Goal: Task Accomplishment & Management: Manage account settings

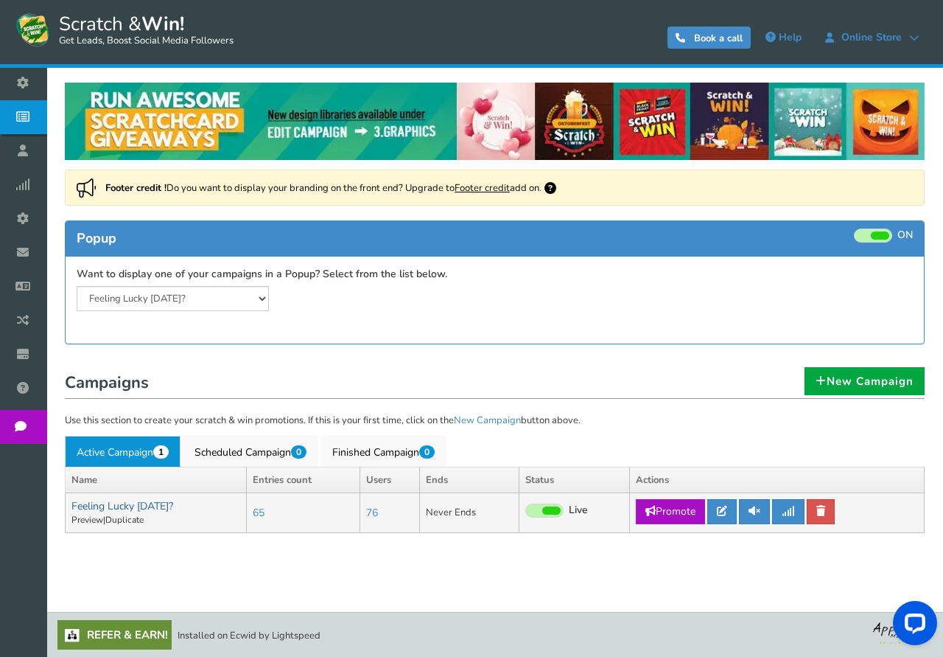
click at [117, 508] on link "Feeling Lucky [DATE]?" at bounding box center [122, 506] width 102 height 14
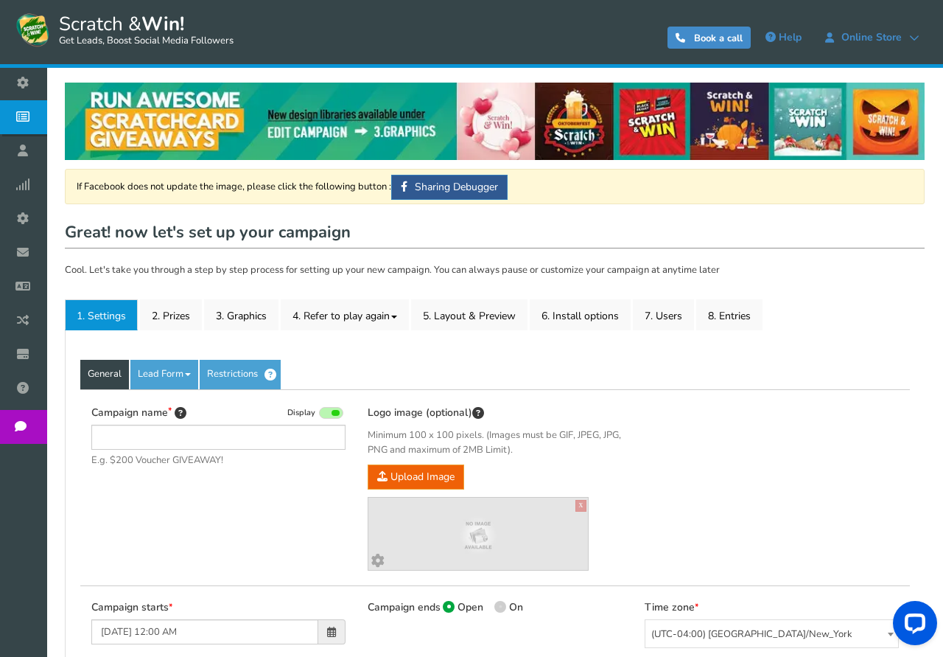
type input "Feeling Lucky [DATE]?"
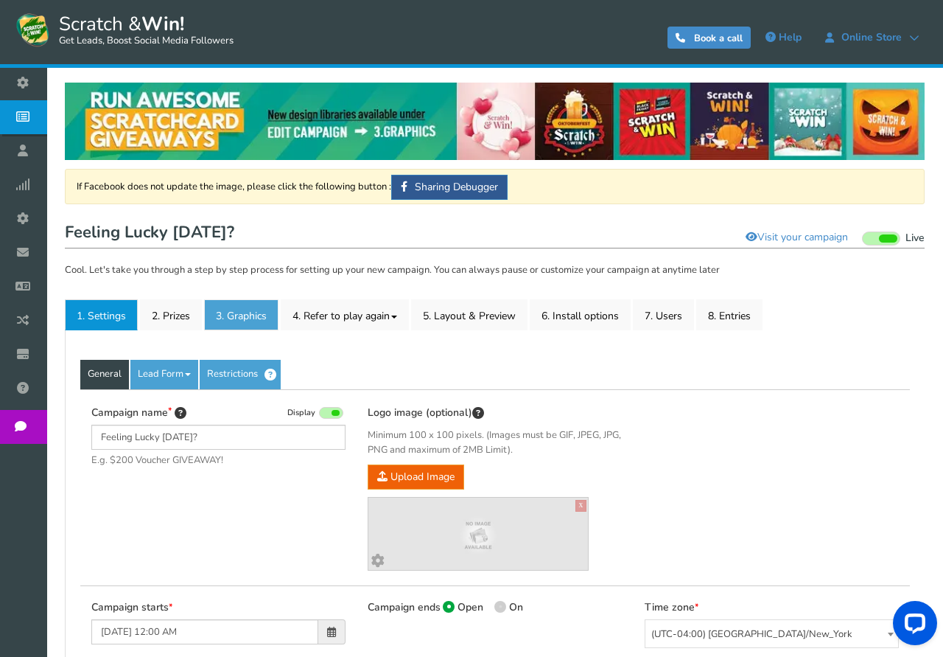
click at [237, 317] on link "3. Graphics" at bounding box center [241, 314] width 74 height 31
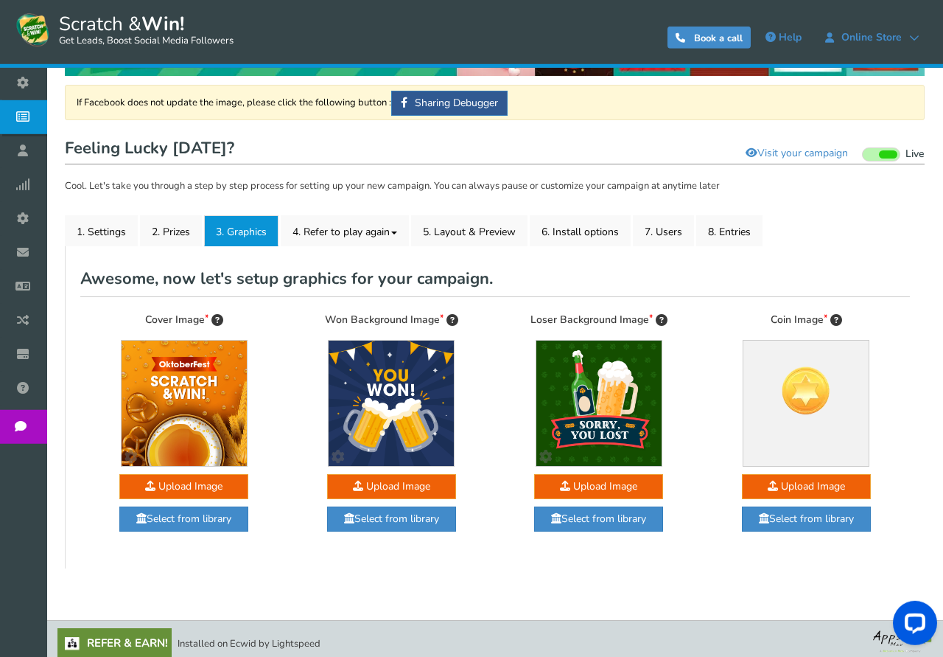
scroll to position [92, 0]
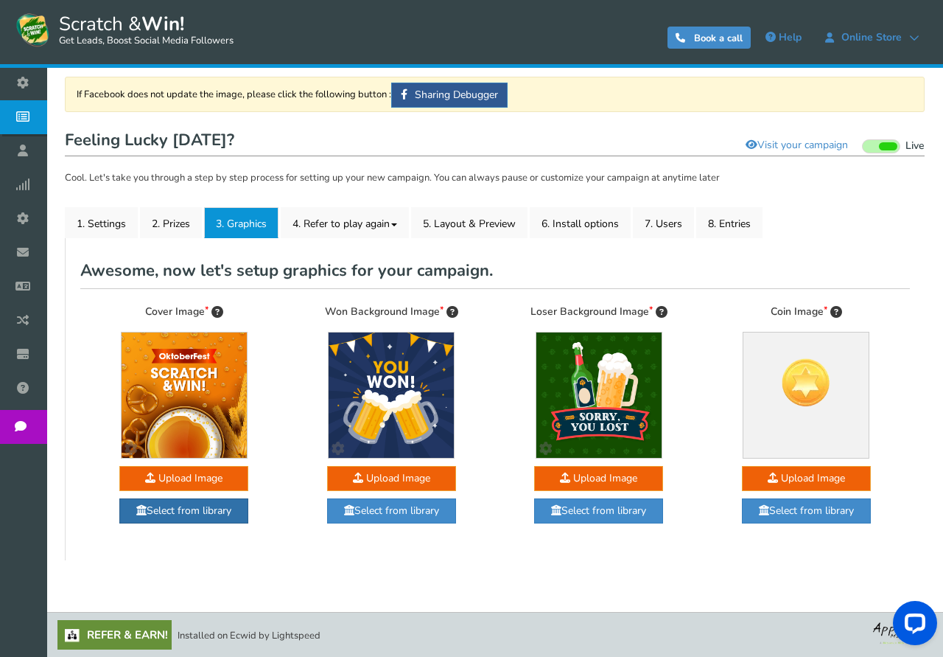
click at [199, 511] on link "Select from library" at bounding box center [183, 510] width 129 height 25
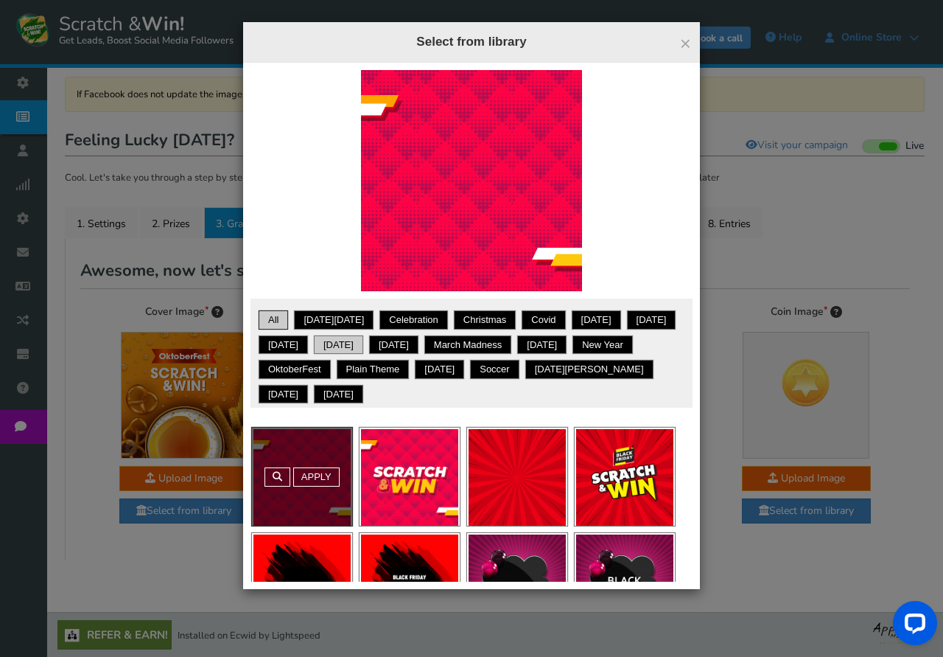
click at [359, 347] on link "[DATE]" at bounding box center [338, 345] width 45 height 15
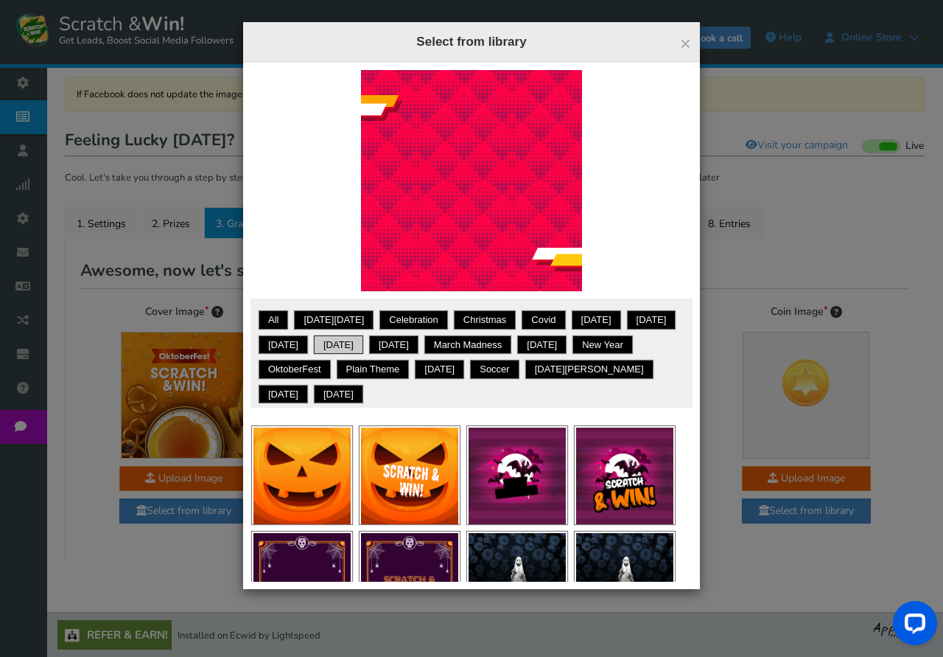
scroll to position [0, 0]
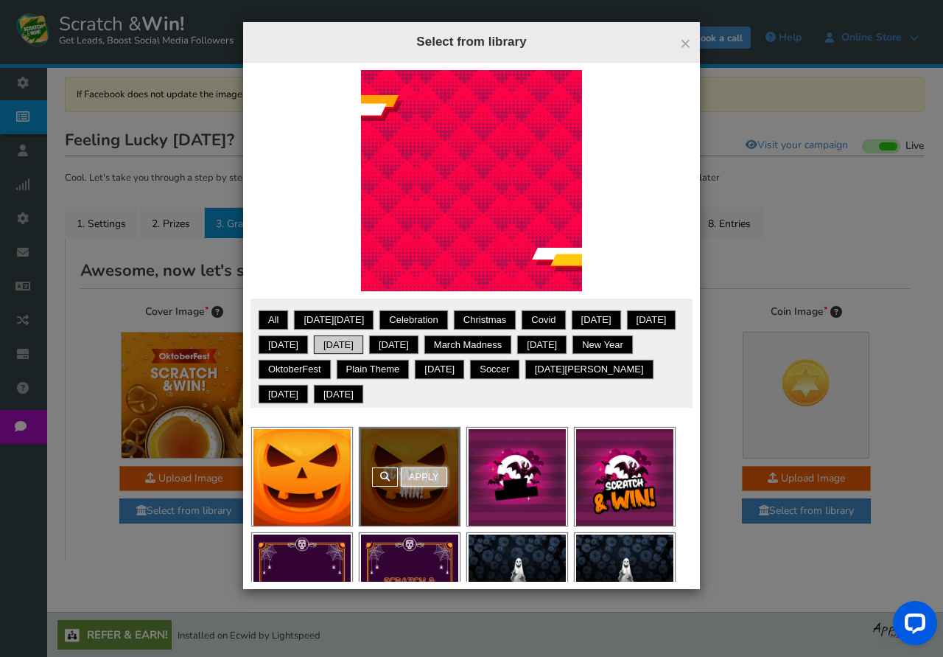
click at [421, 475] on link "Apply" at bounding box center [424, 476] width 46 height 19
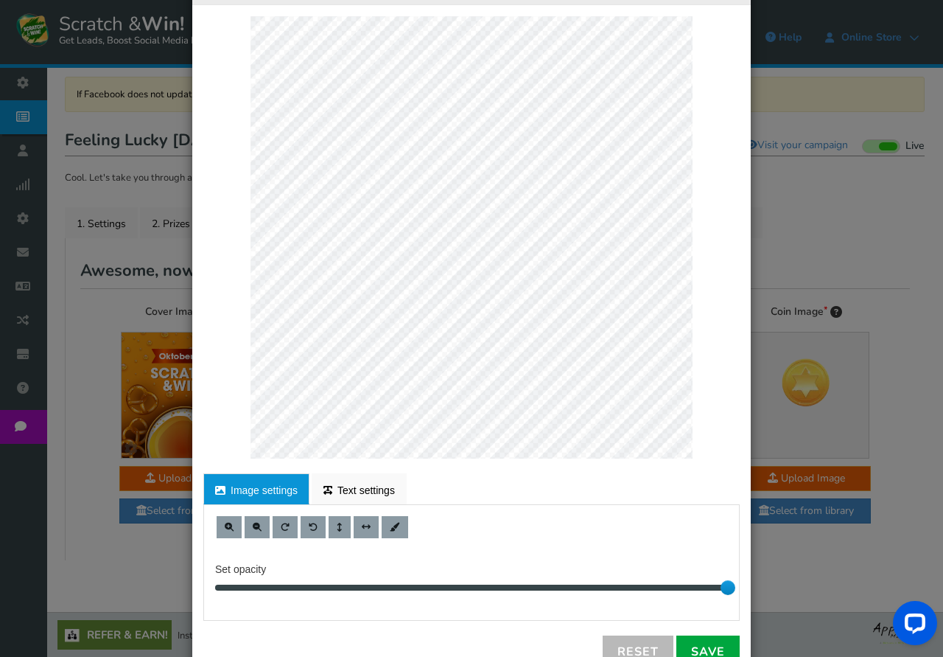
scroll to position [105, 0]
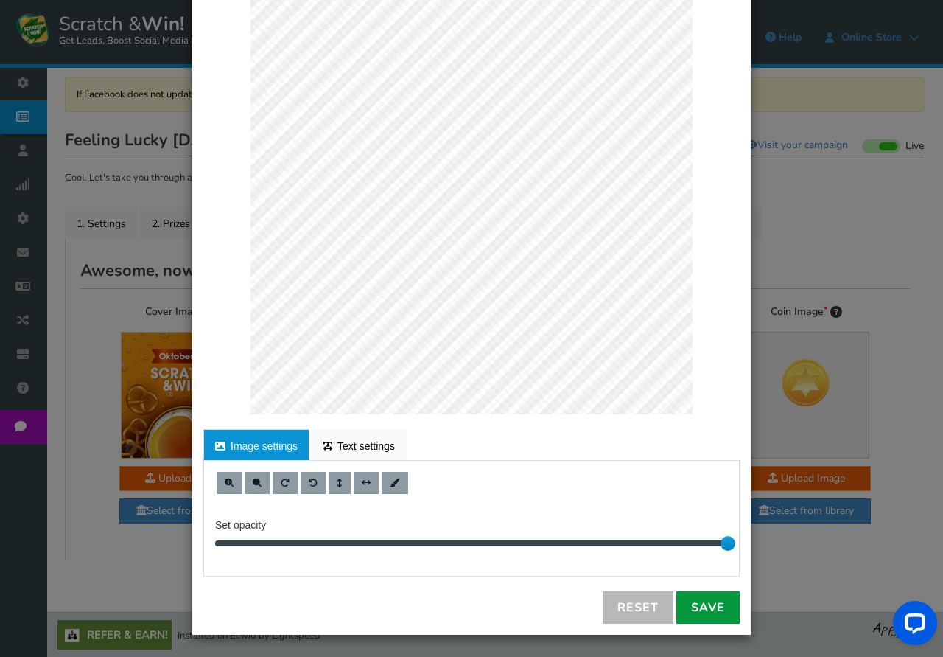
click at [708, 601] on link "Save" at bounding box center [707, 607] width 63 height 32
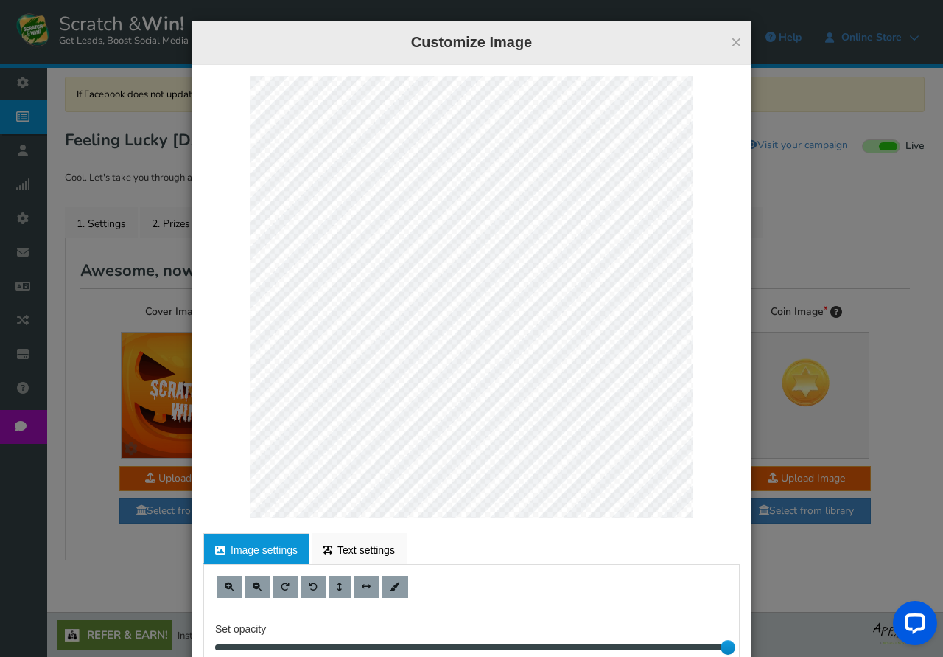
scroll to position [0, 0]
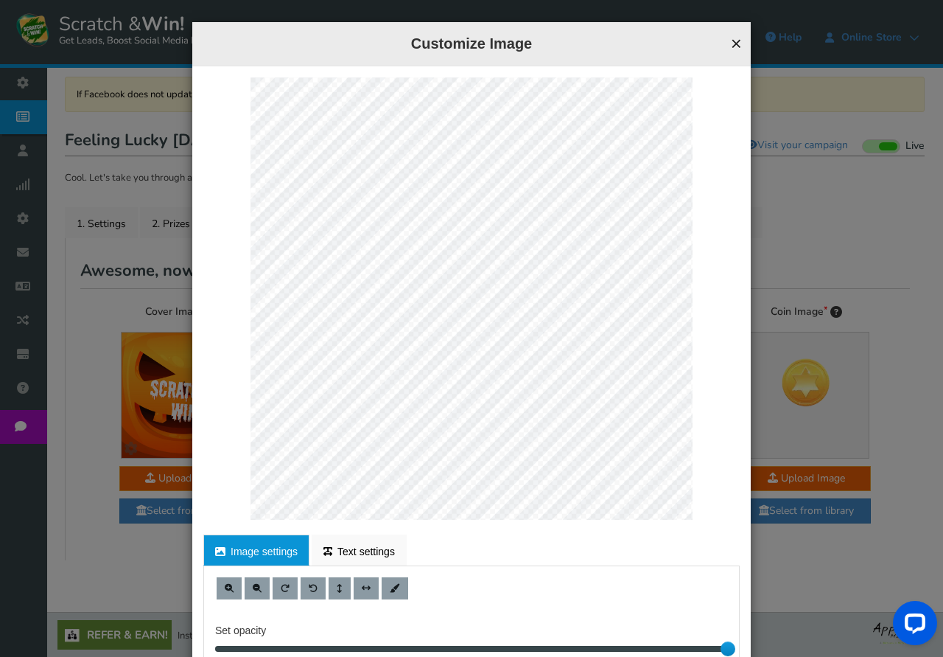
click at [738, 45] on button "×" at bounding box center [736, 43] width 11 height 19
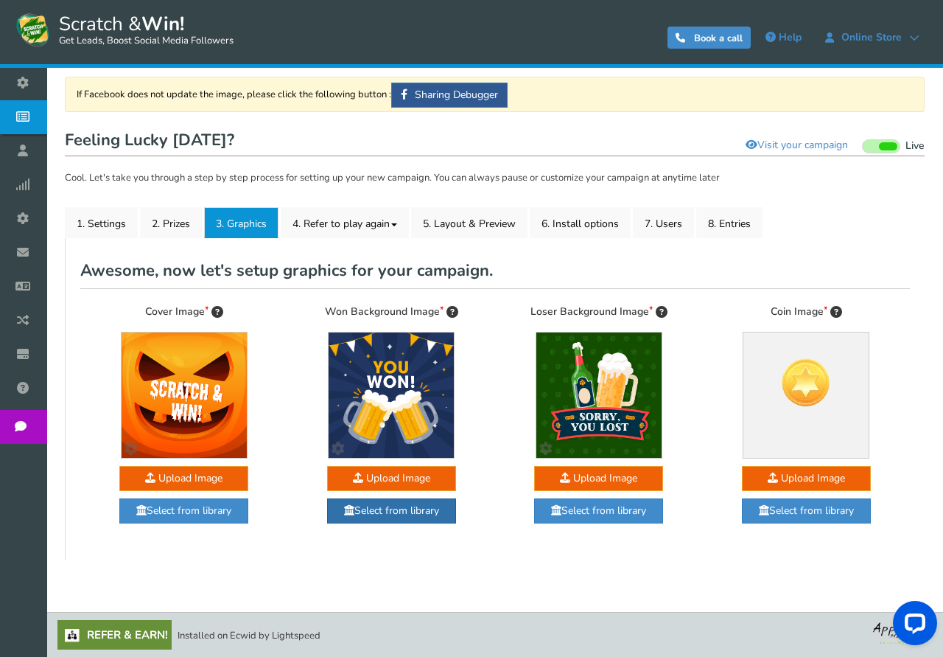
click at [401, 513] on link "Select from library" at bounding box center [391, 510] width 129 height 25
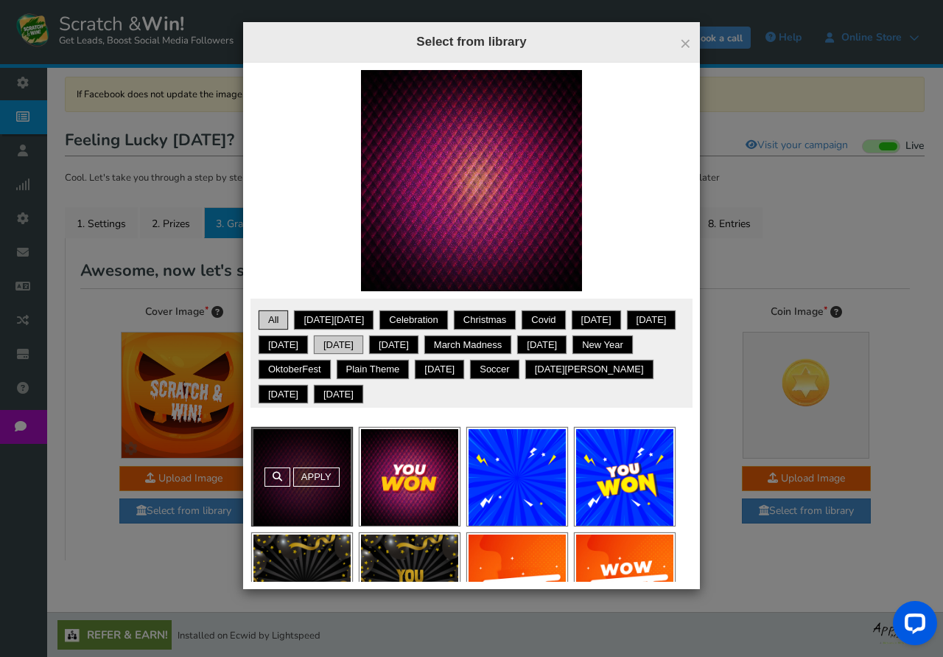
click at [361, 348] on link "[DATE]" at bounding box center [338, 345] width 45 height 15
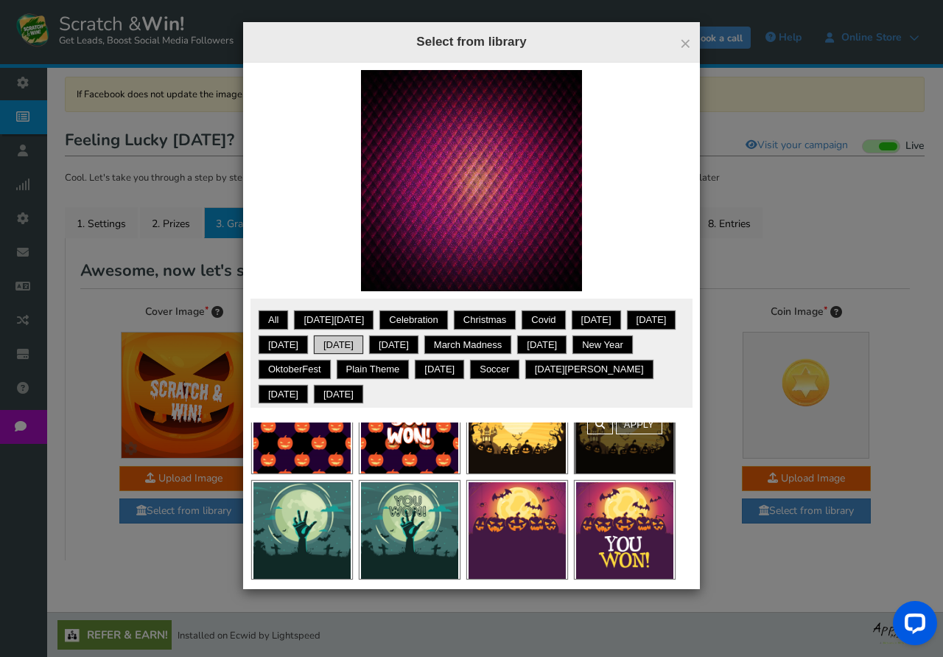
scroll to position [55, 0]
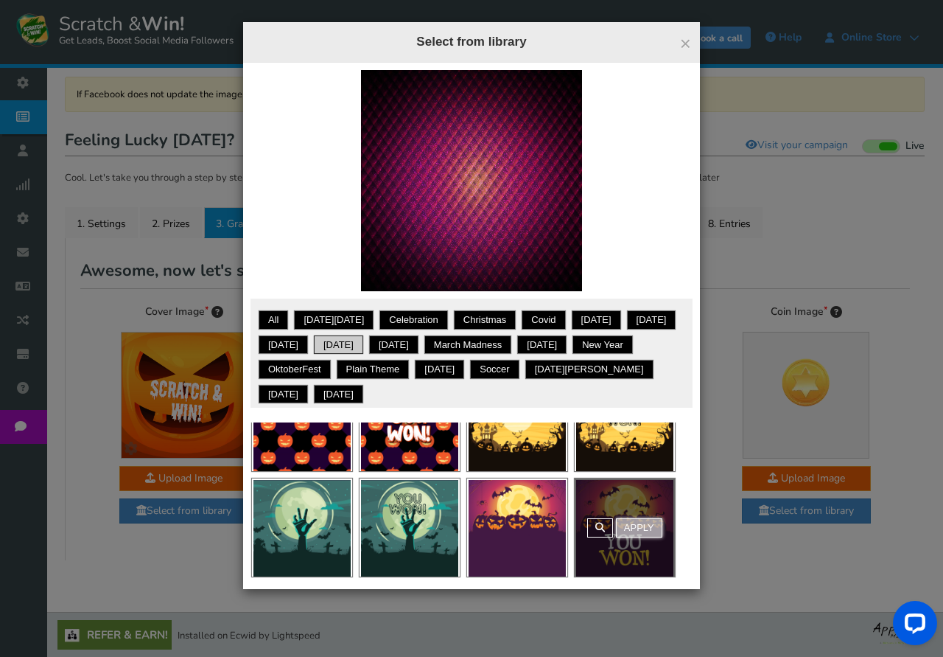
click at [645, 524] on link "Apply" at bounding box center [639, 527] width 46 height 19
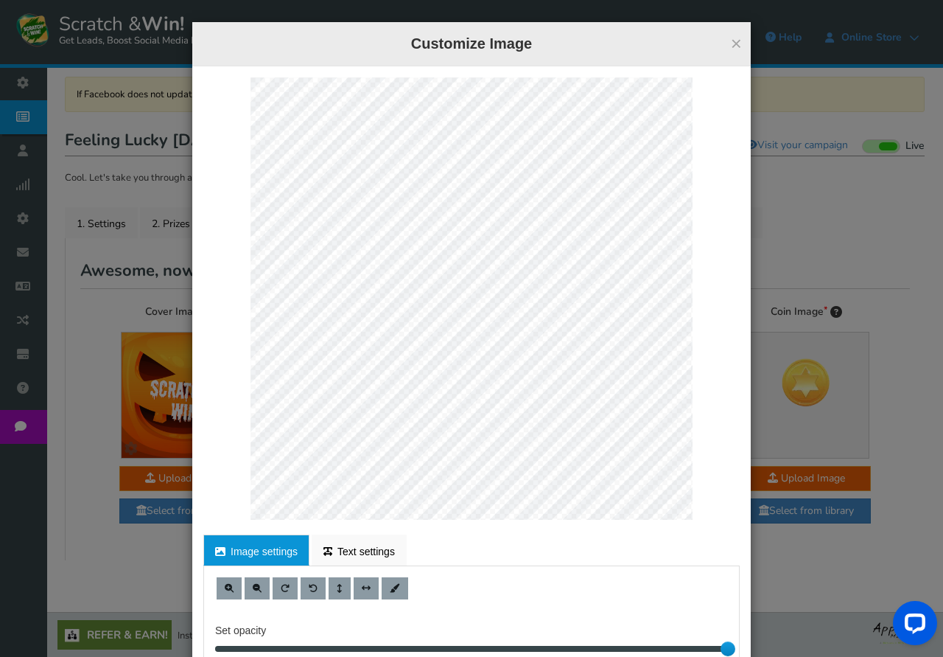
scroll to position [105, 0]
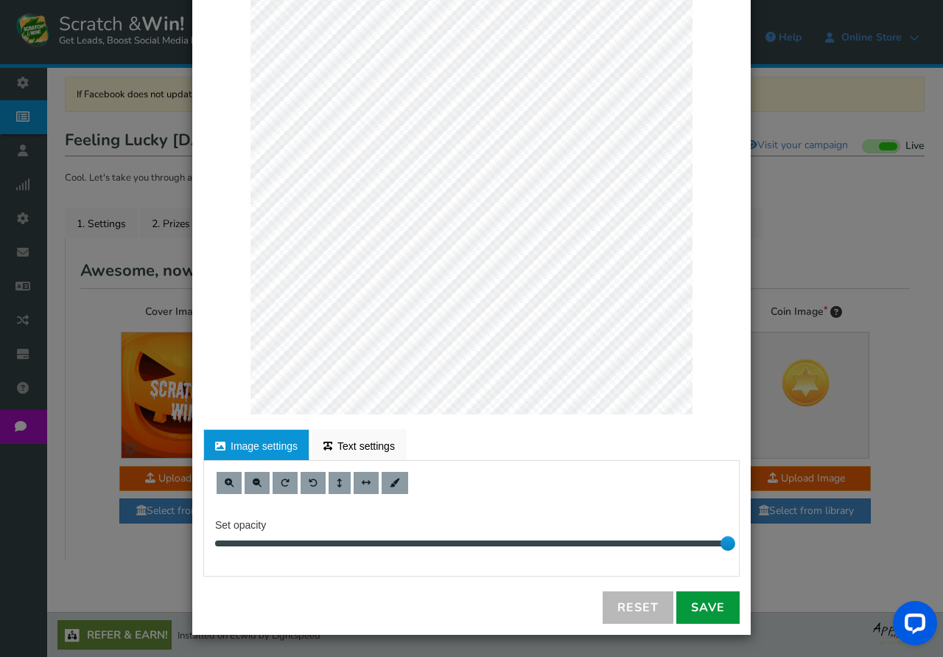
click at [707, 603] on link "Save" at bounding box center [707, 607] width 63 height 32
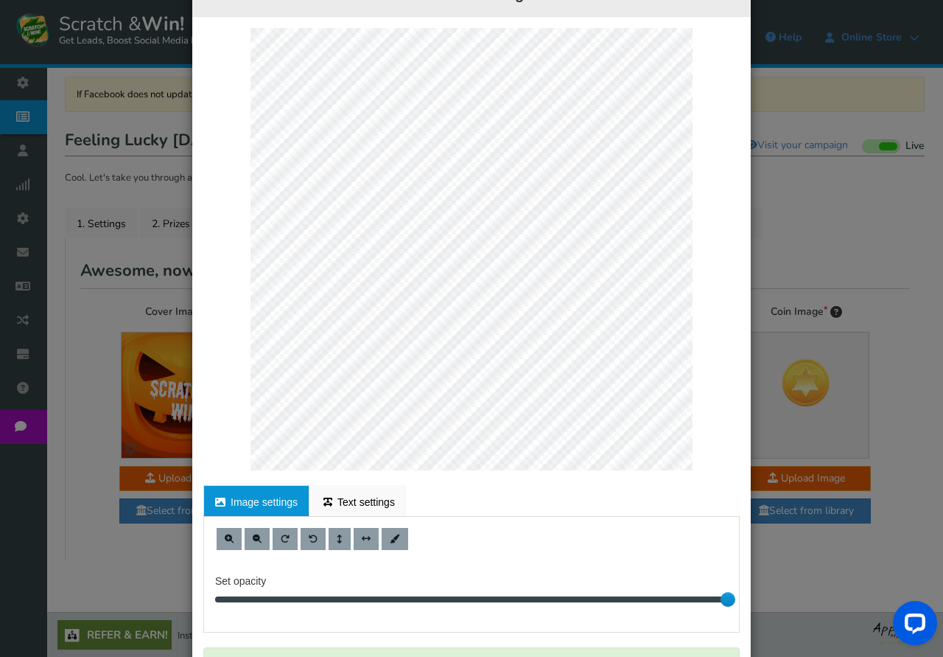
scroll to position [0, 0]
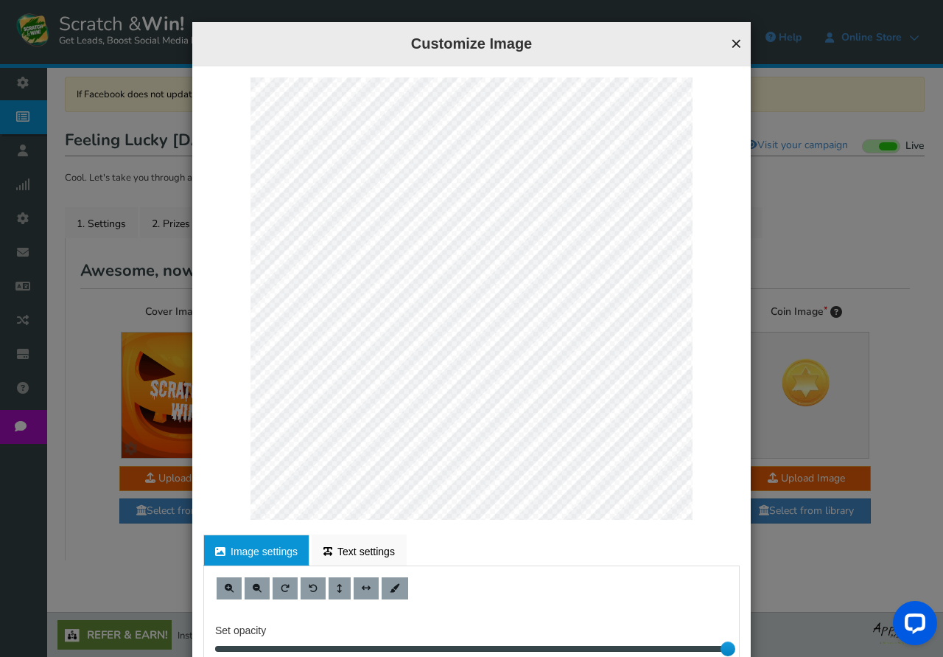
click at [738, 43] on button "×" at bounding box center [736, 43] width 11 height 19
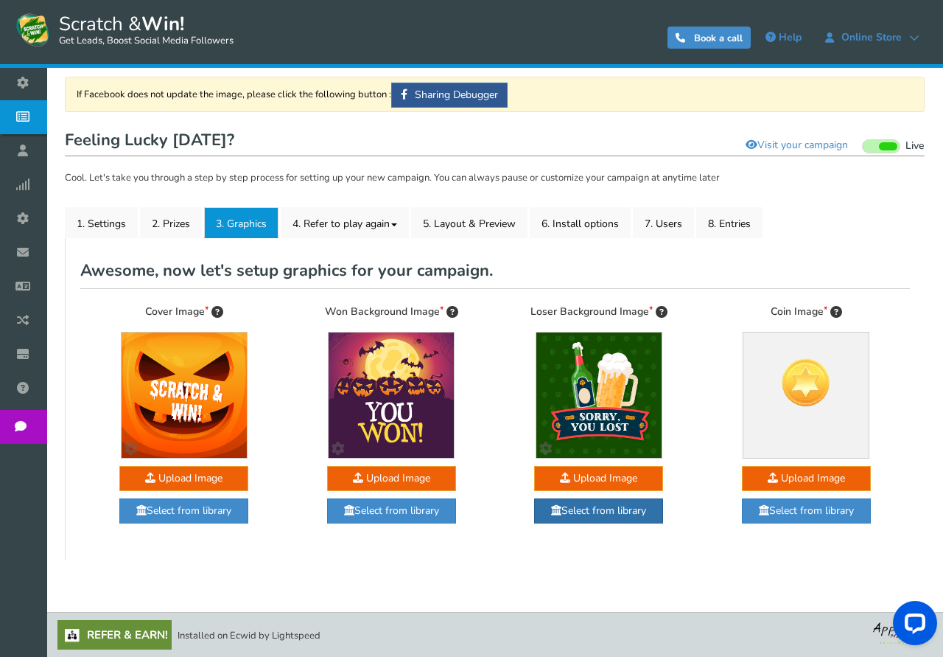
click at [611, 512] on link "Select from library" at bounding box center [598, 510] width 129 height 25
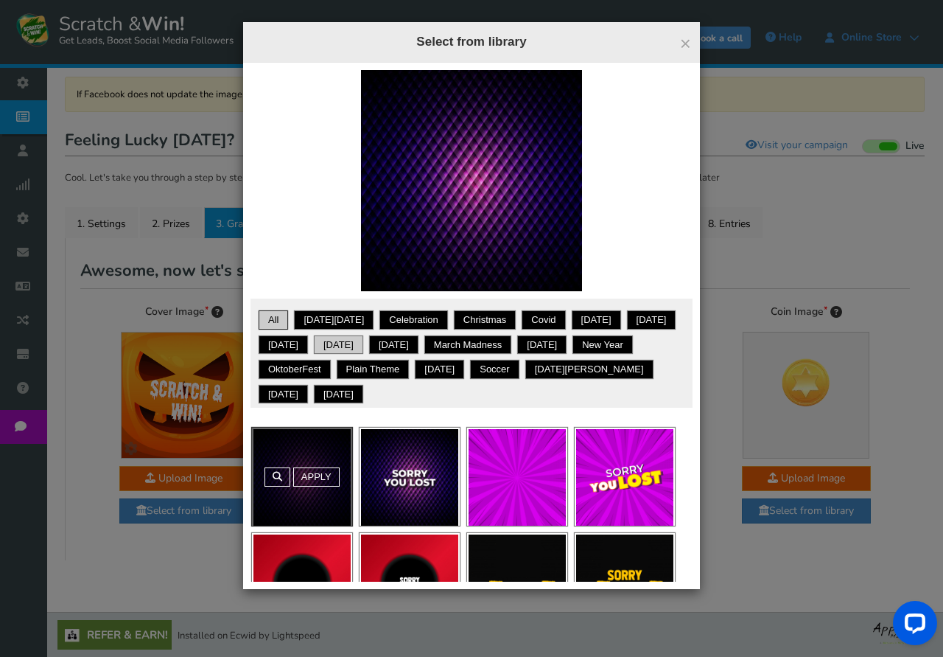
click at [361, 346] on link "[DATE]" at bounding box center [338, 345] width 45 height 15
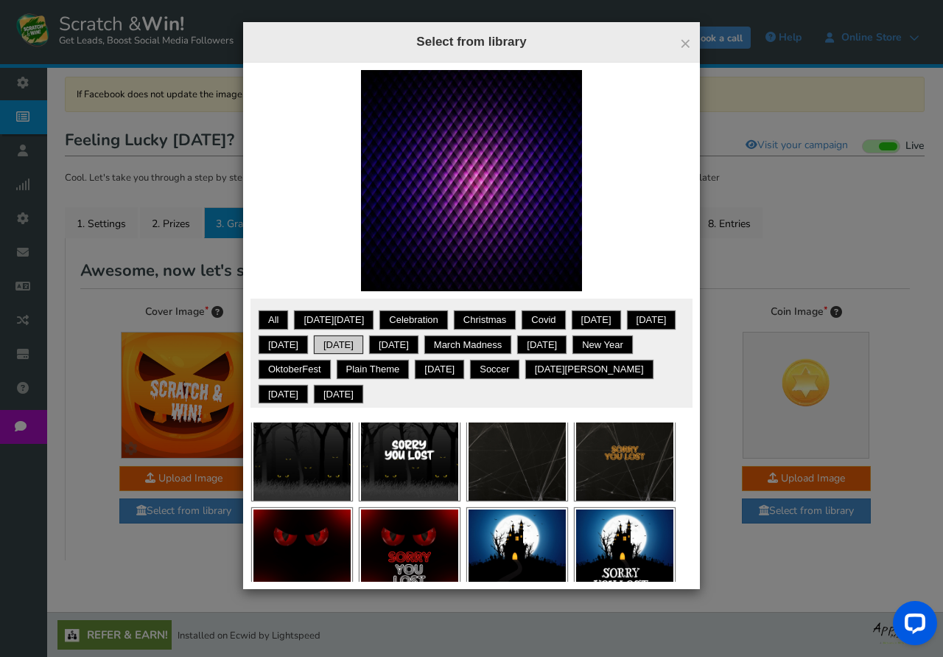
scroll to position [55, 0]
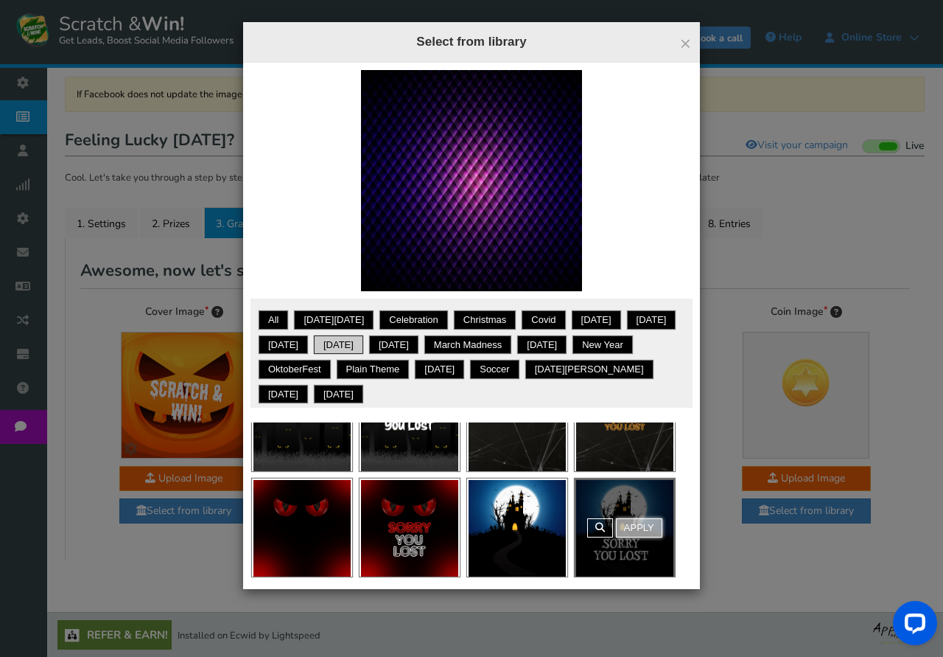
click at [642, 528] on link "Apply" at bounding box center [639, 527] width 46 height 19
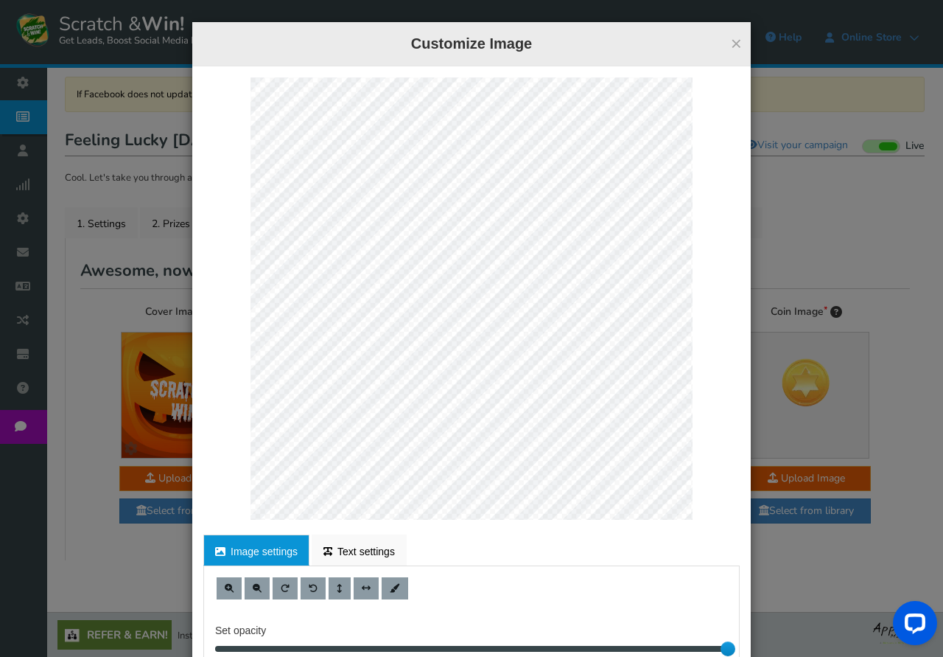
scroll to position [105, 0]
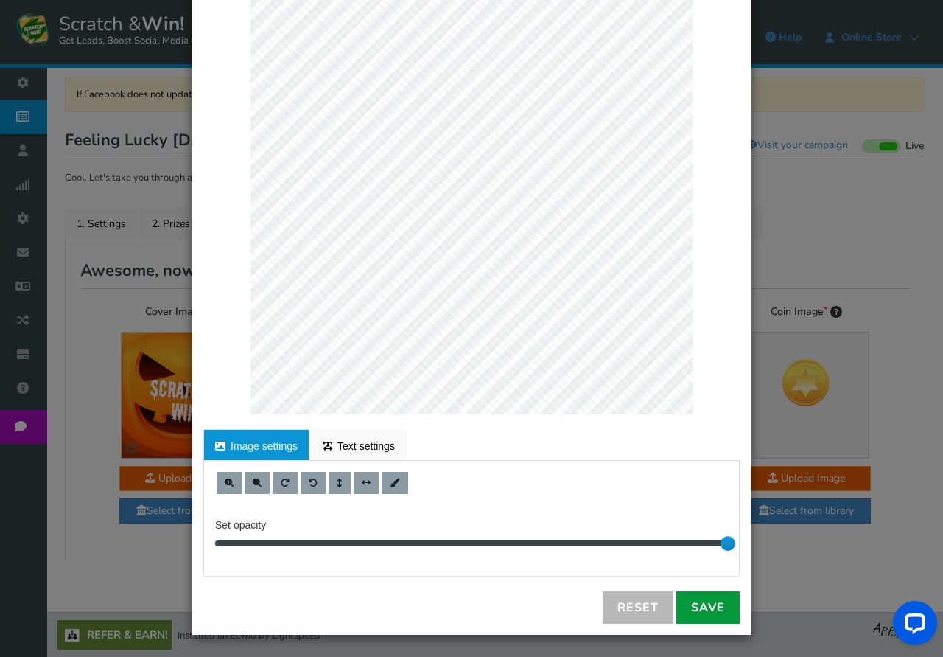
click at [710, 599] on link "Save" at bounding box center [707, 607] width 63 height 32
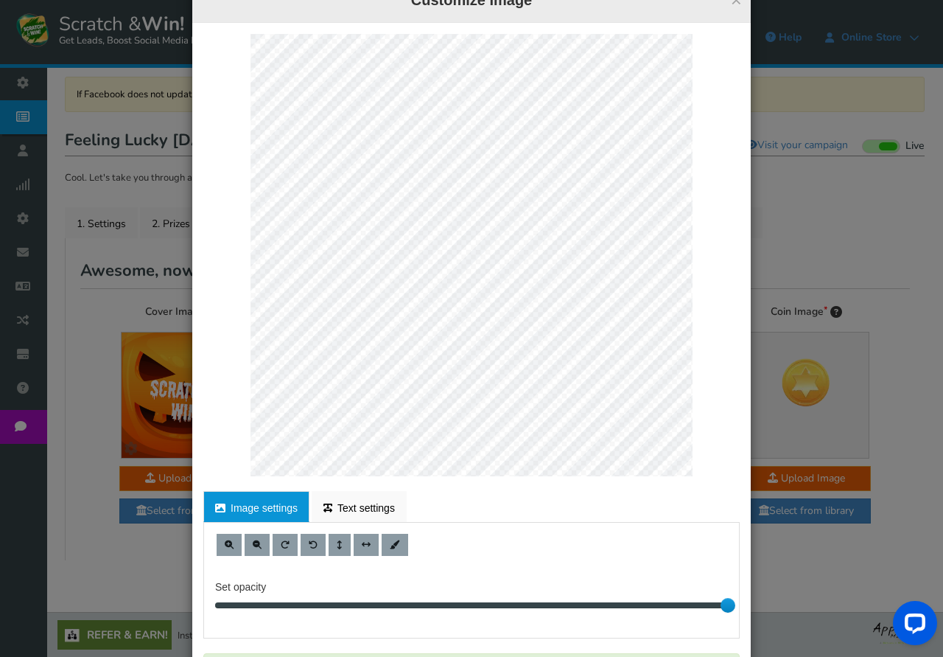
scroll to position [0, 0]
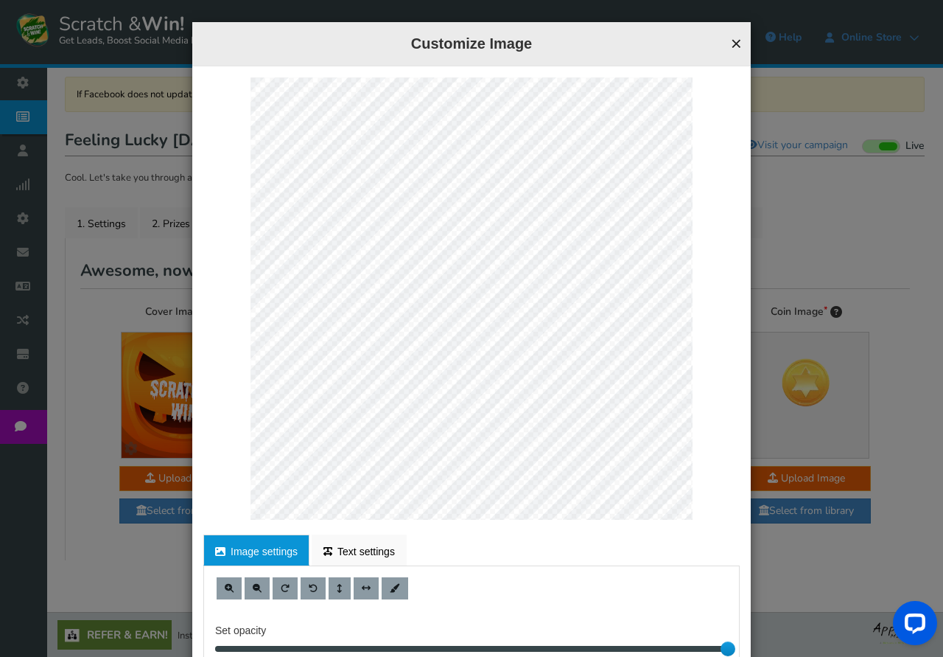
click at [740, 43] on button "×" at bounding box center [736, 43] width 11 height 19
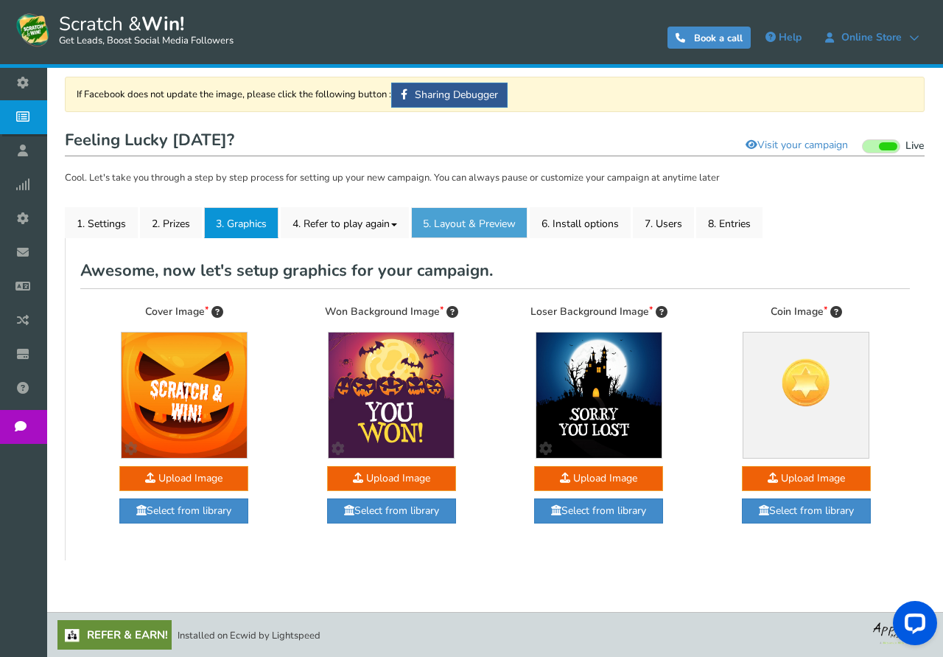
click at [477, 220] on link "5. Layout & Preview" at bounding box center [469, 222] width 116 height 31
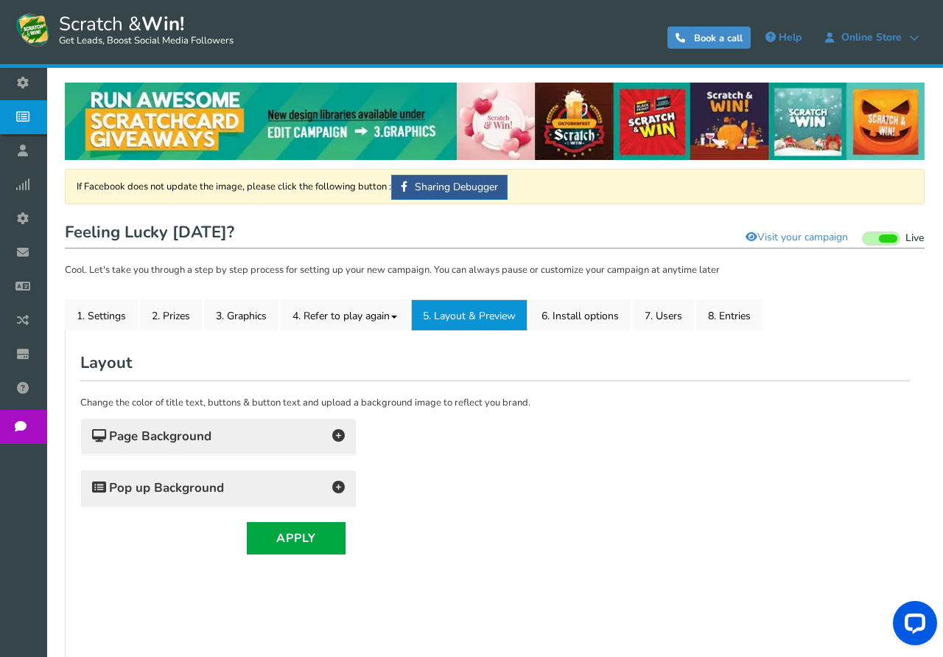
click at [304, 430] on h4 "Page Background" at bounding box center [218, 436] width 253 height 21
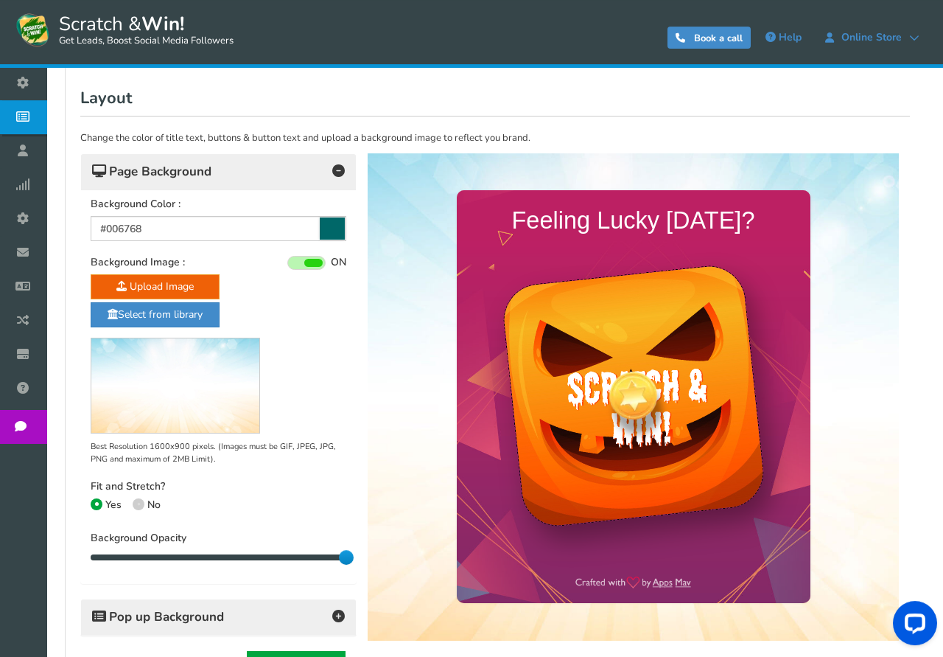
scroll to position [301, 0]
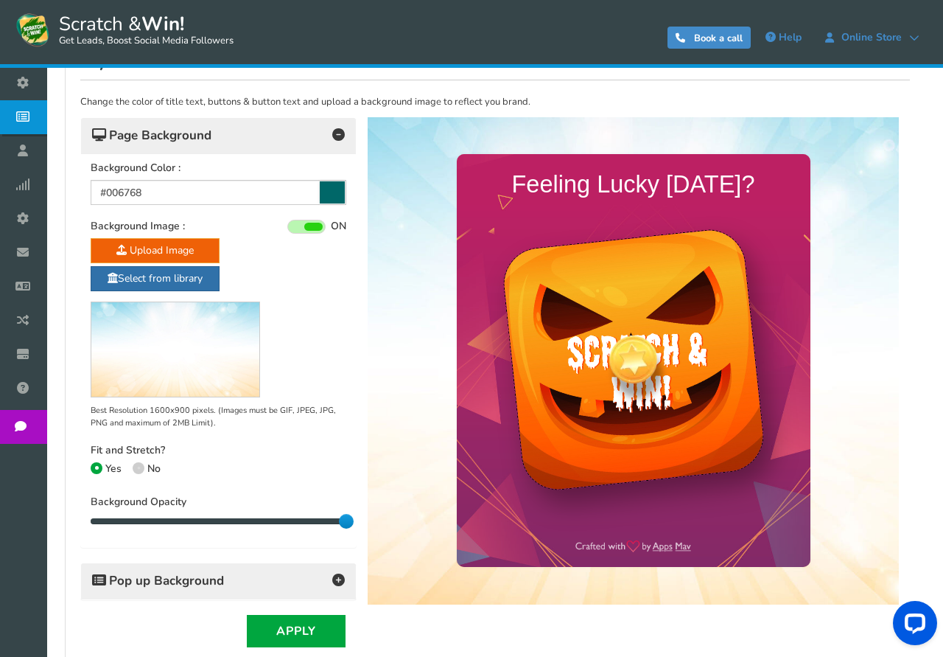
click at [172, 276] on link "Select from library" at bounding box center [155, 278] width 129 height 25
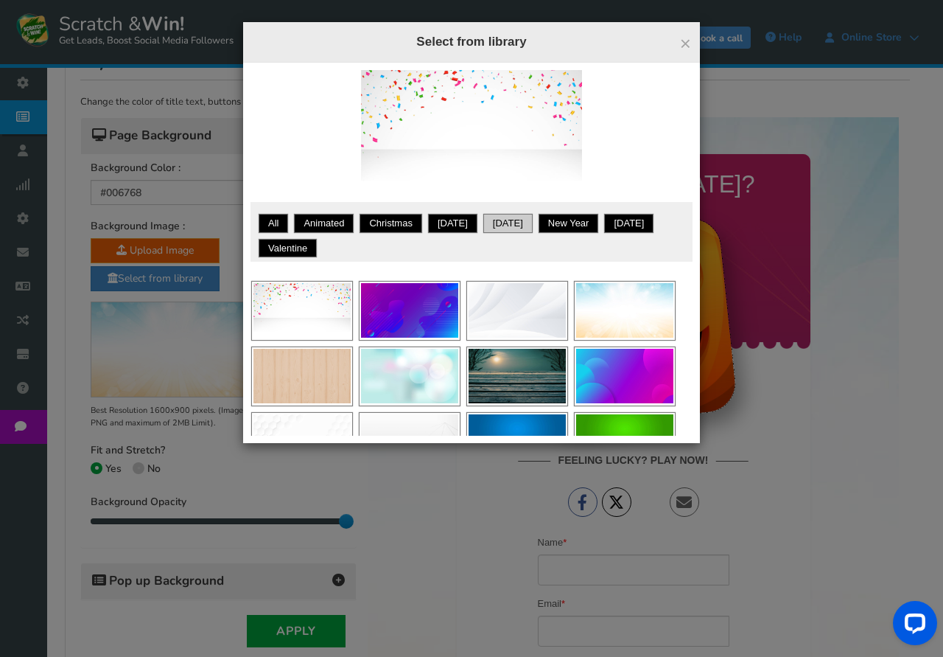
click at [513, 223] on link "[DATE]" at bounding box center [508, 223] width 45 height 15
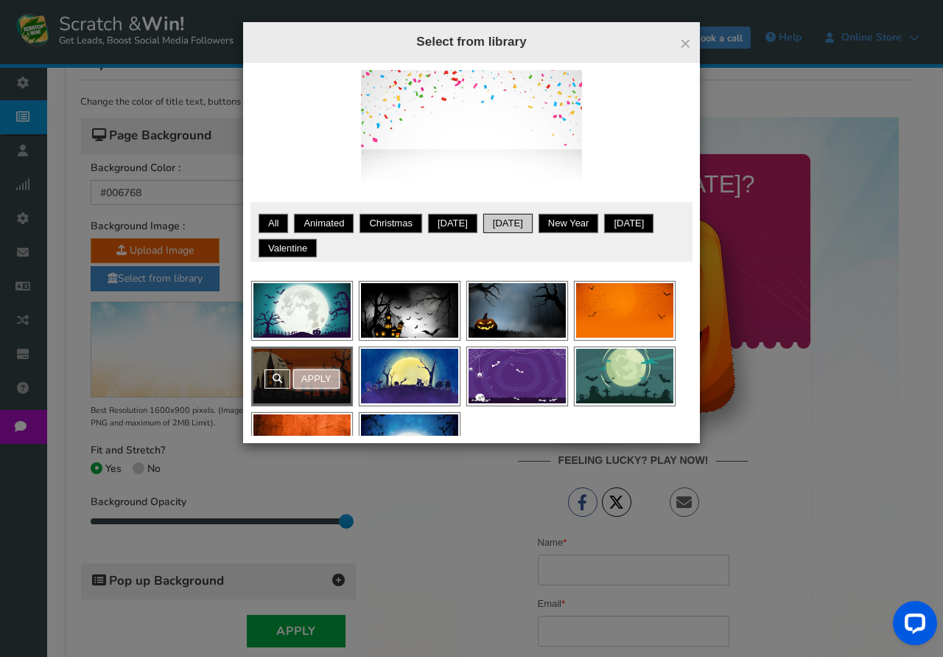
click at [322, 380] on link "Apply" at bounding box center [316, 378] width 46 height 19
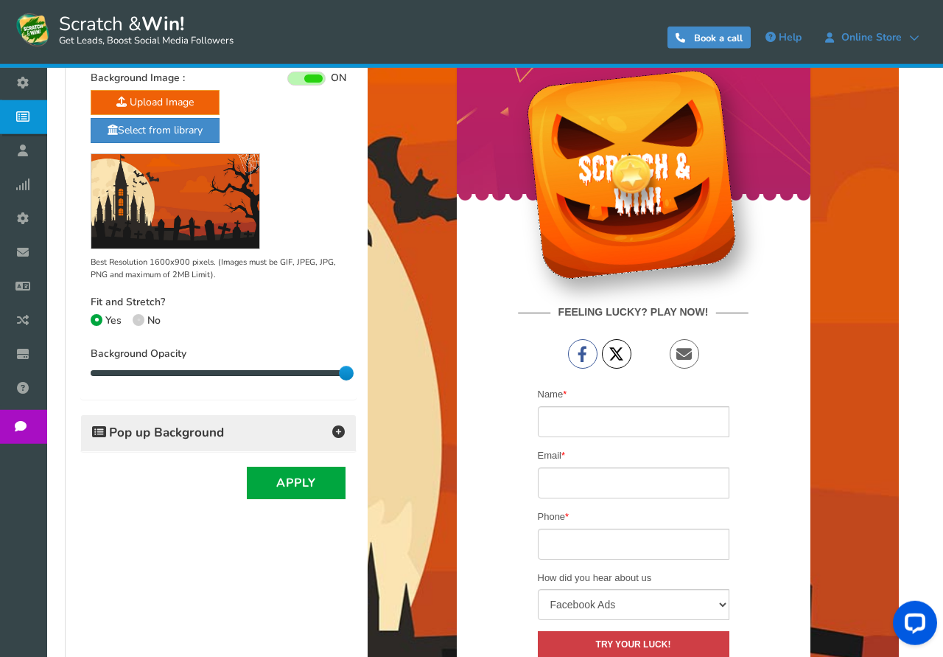
scroll to position [451, 0]
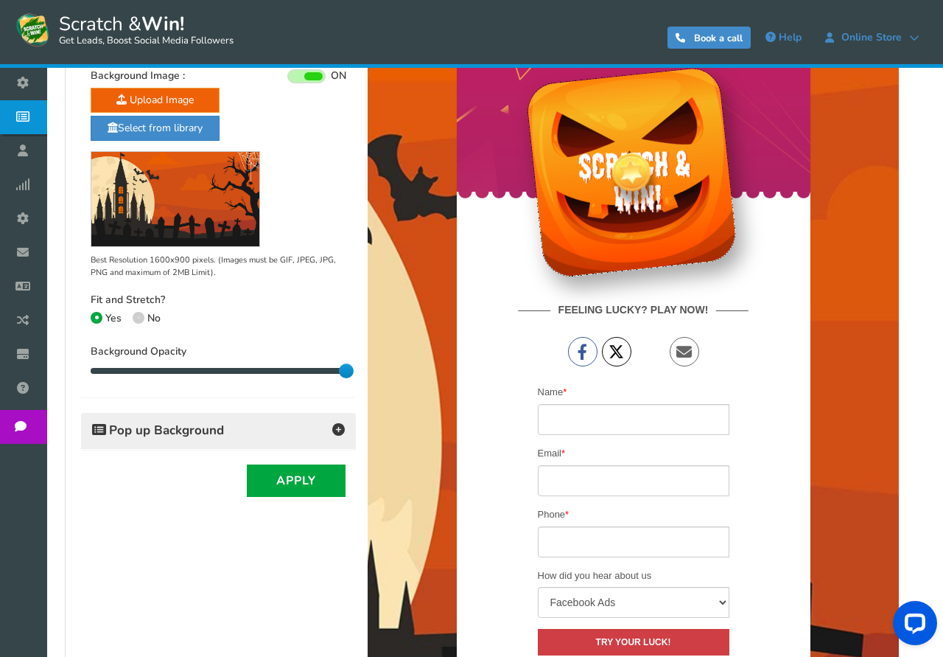
click at [139, 318] on icon at bounding box center [138, 317] width 3 height 3
click at [139, 318] on input "No" at bounding box center [138, 320] width 10 height 10
radio input "true"
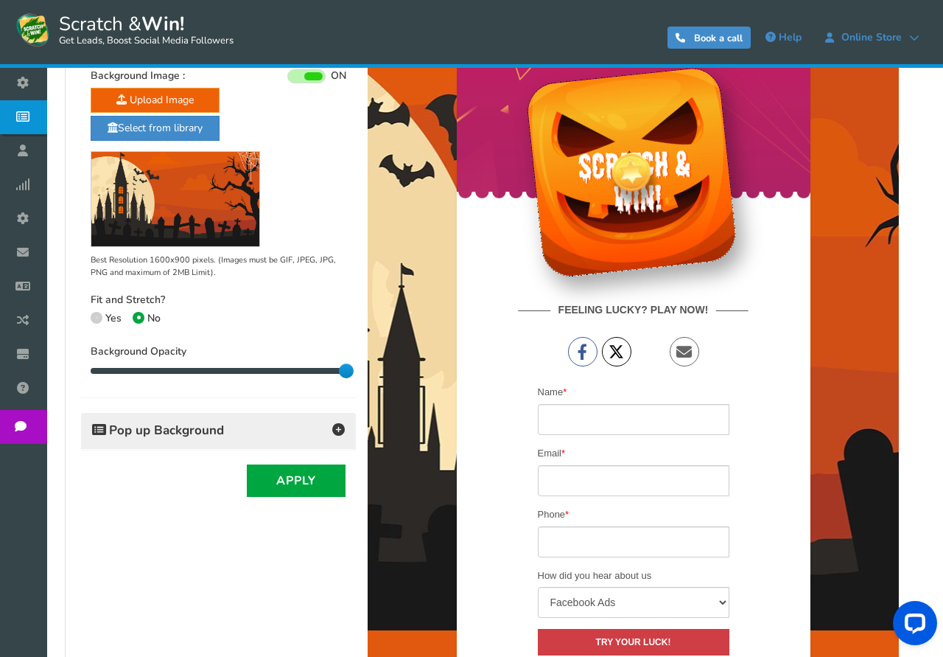
click at [96, 317] on span at bounding box center [97, 318] width 12 height 12
click at [96, 317] on input "Yes" at bounding box center [96, 320] width 10 height 10
radio input "true"
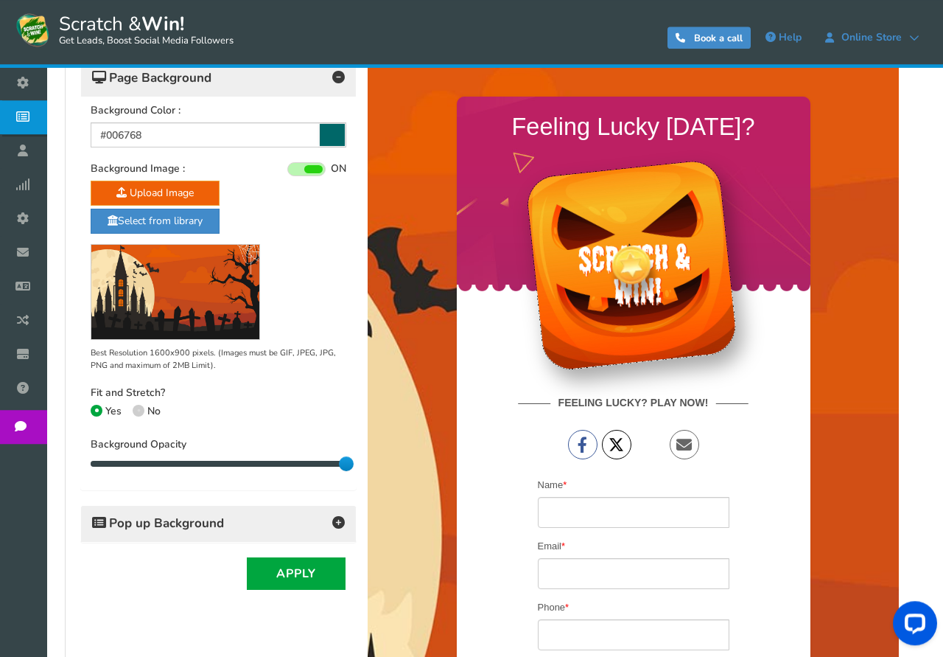
scroll to position [376, 0]
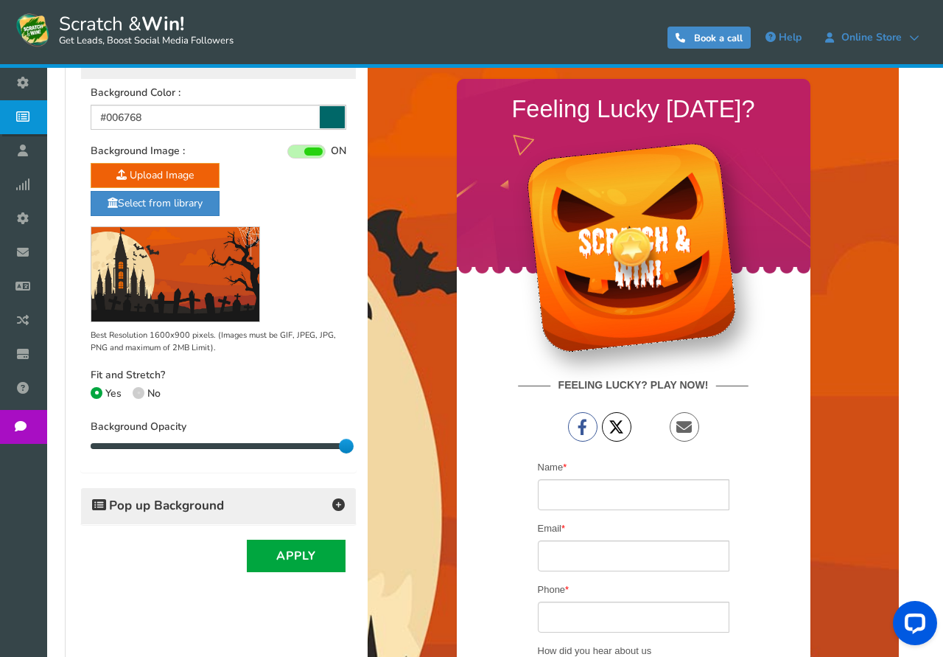
click at [247, 494] on div "Pop up Background" at bounding box center [218, 506] width 275 height 36
click at [224, 507] on span "Pop up Background" at bounding box center [158, 505] width 132 height 15
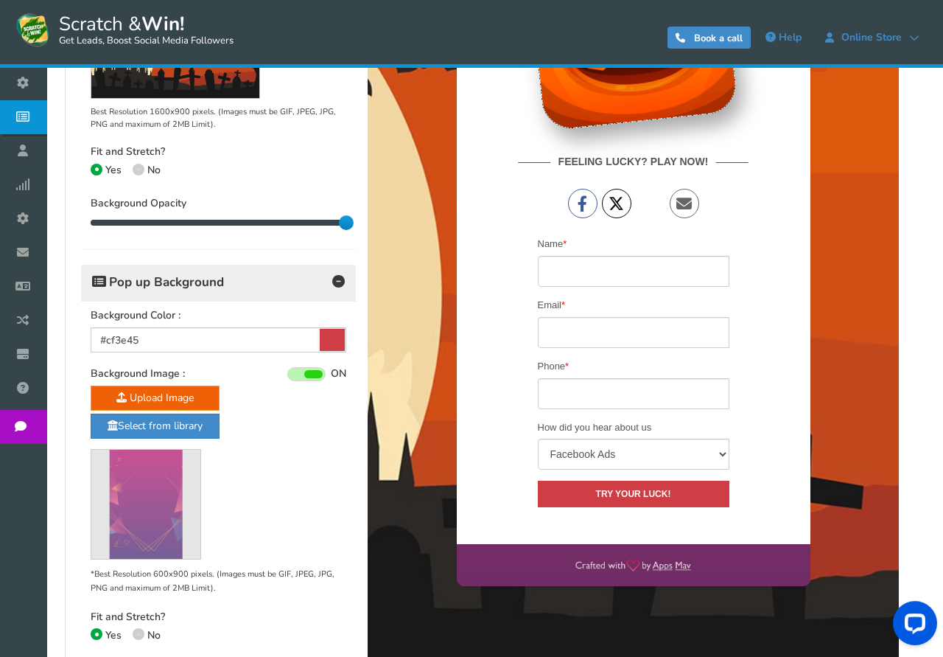
scroll to position [676, 0]
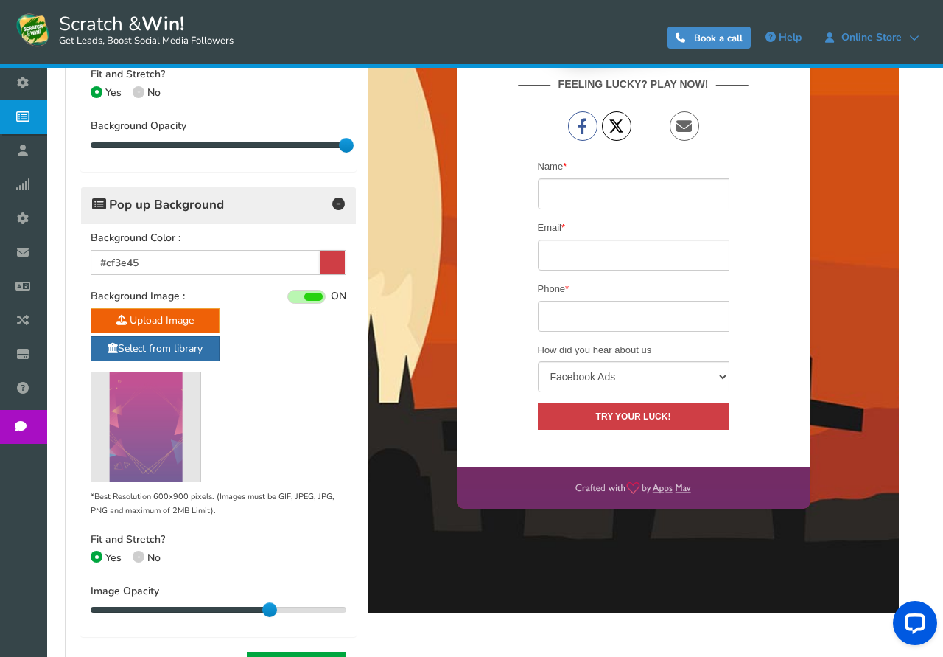
click at [144, 351] on link "Select from library" at bounding box center [155, 348] width 129 height 25
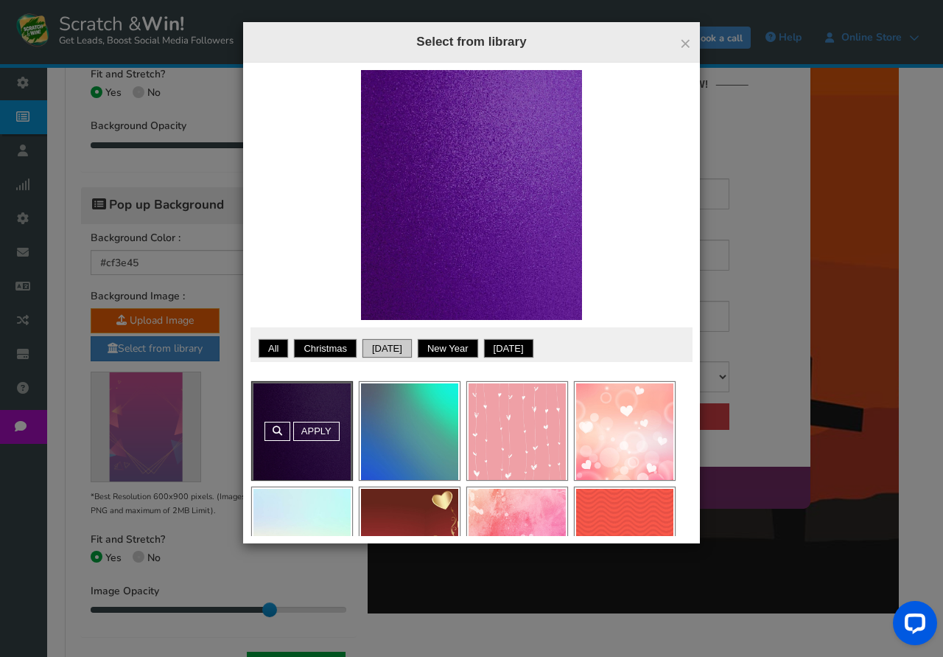
click at [396, 345] on link "[DATE]" at bounding box center [387, 348] width 45 height 15
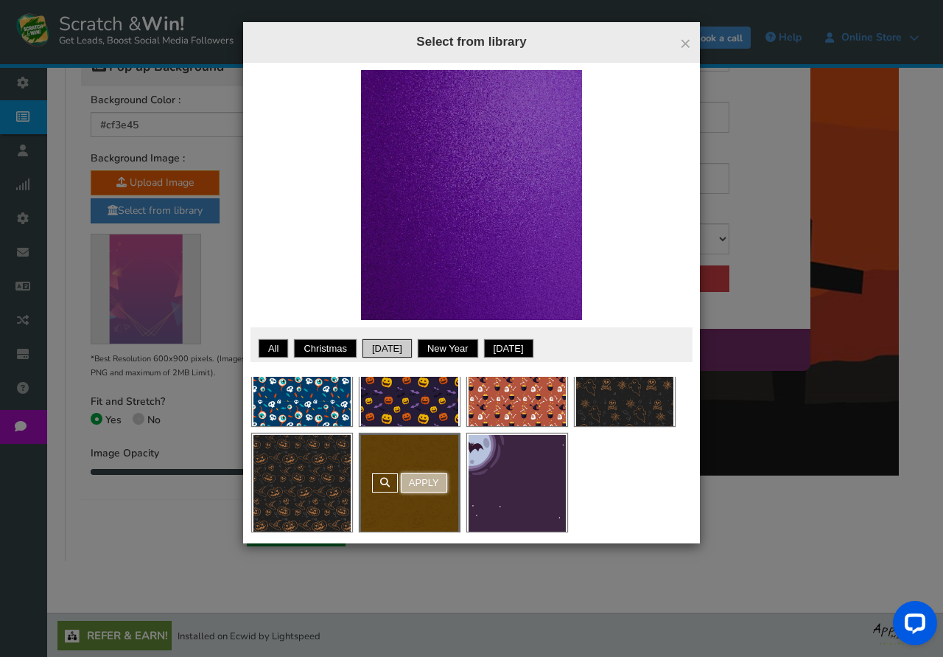
scroll to position [55, 0]
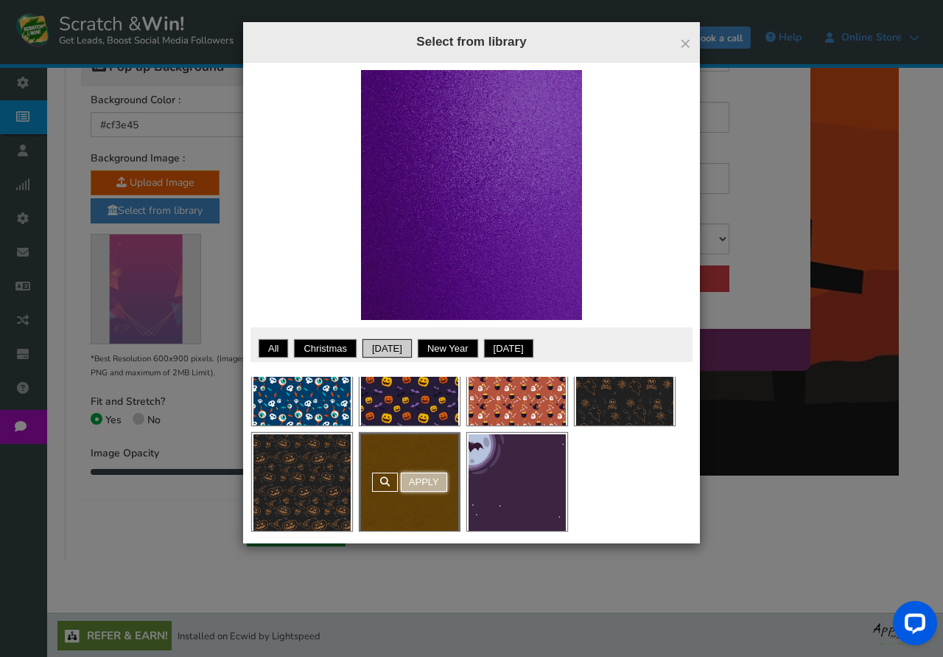
click at [419, 475] on link "Apply" at bounding box center [424, 481] width 46 height 19
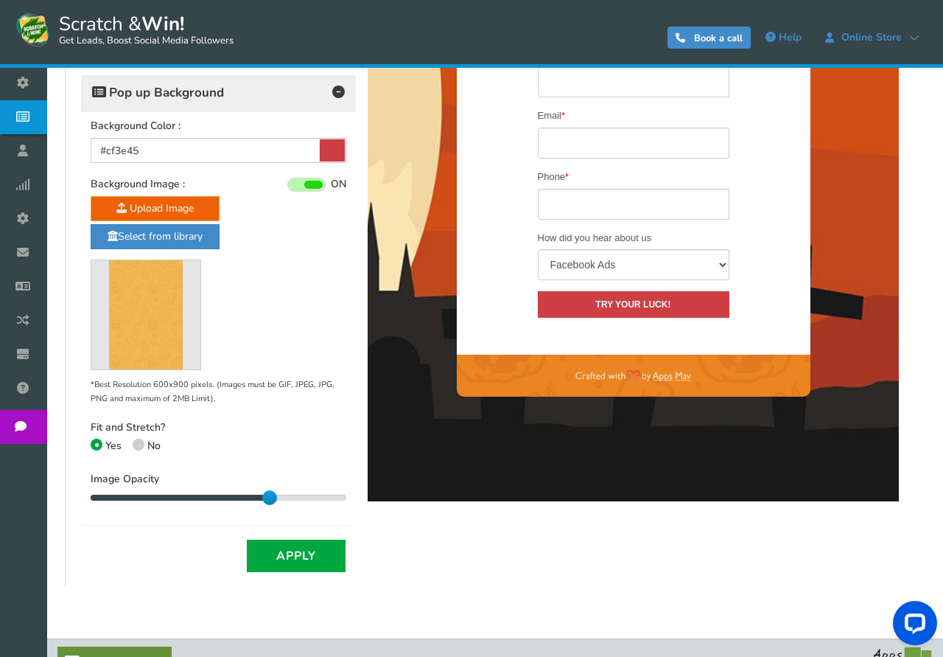
scroll to position [814, 0]
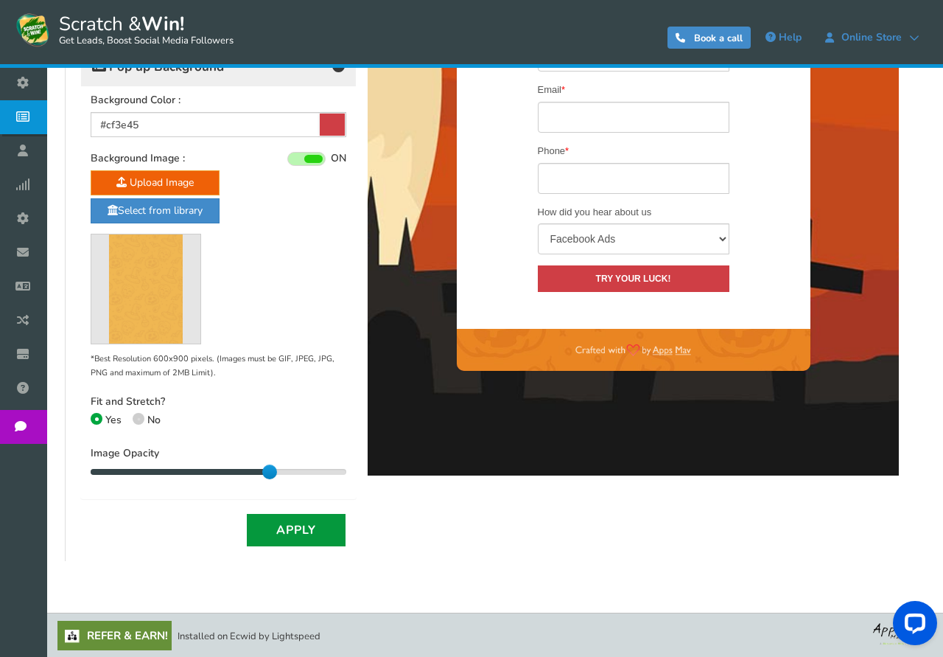
click at [299, 526] on button "Apply" at bounding box center [296, 530] width 99 height 32
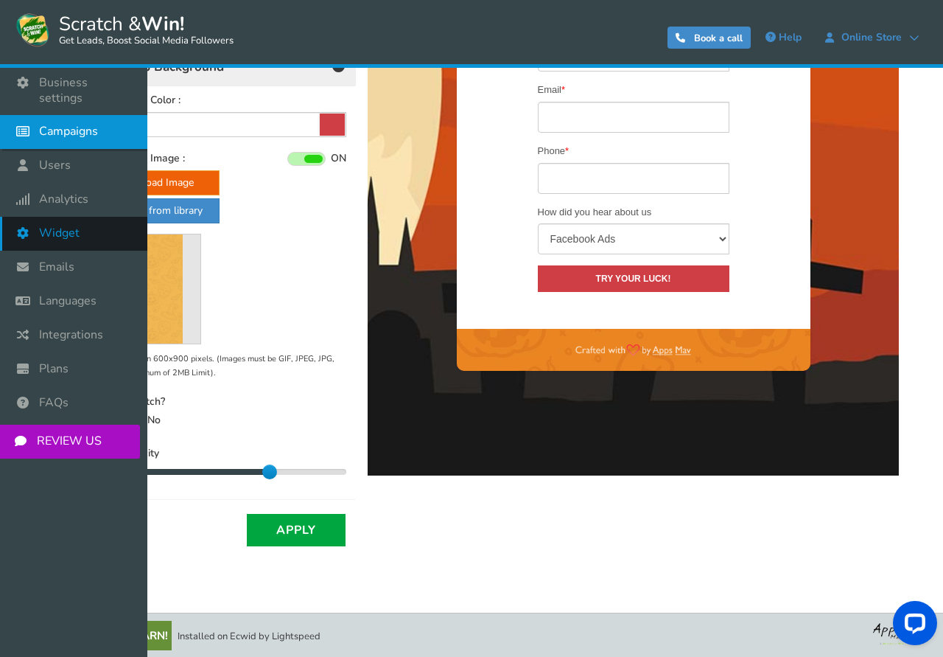
click at [54, 225] on span "Widget" at bounding box center [59, 232] width 41 height 15
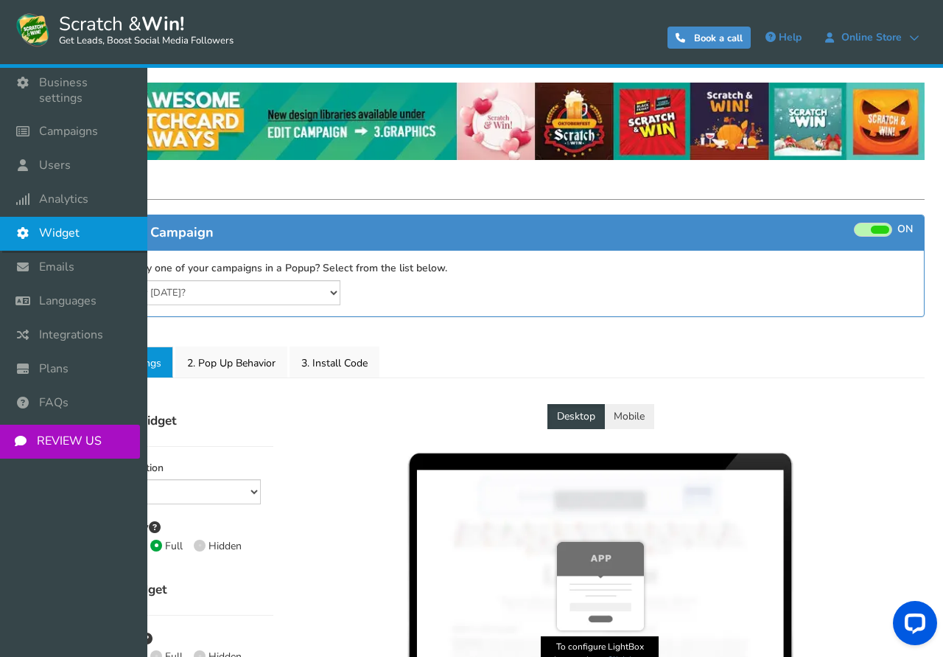
select select "left-side-drawer"
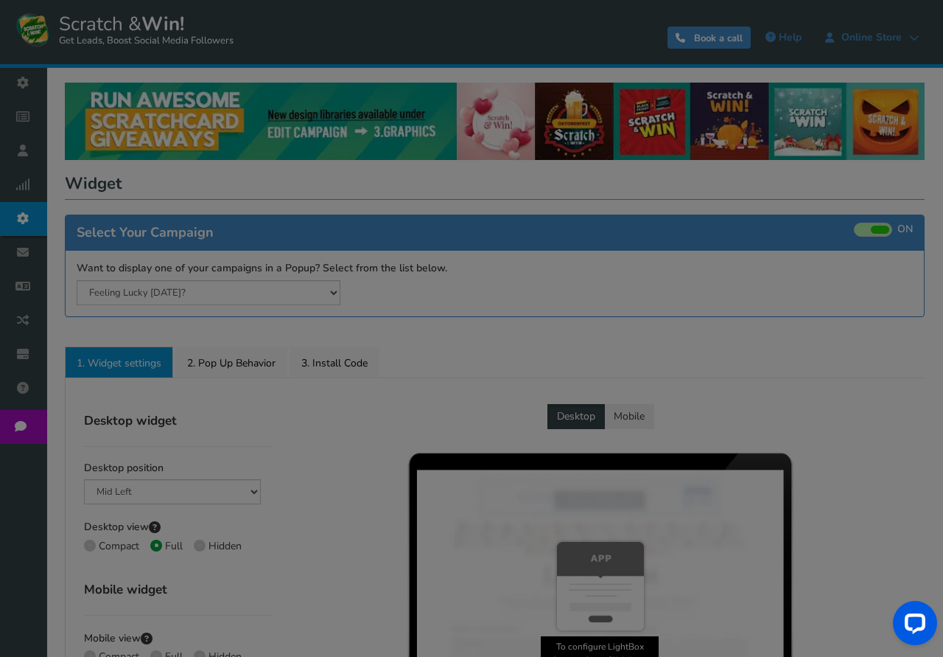
radio input "true"
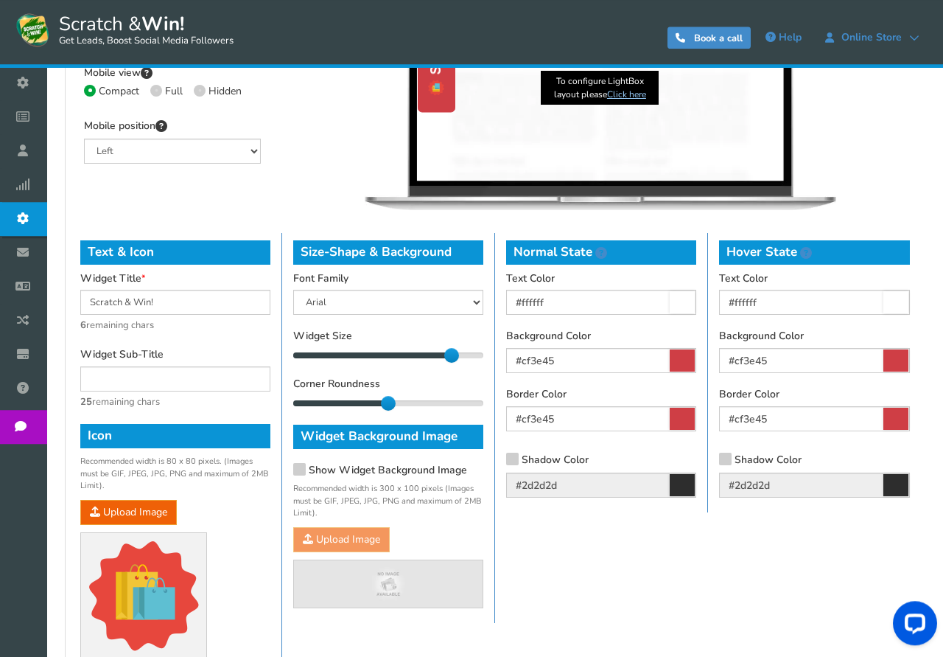
scroll to position [601, 0]
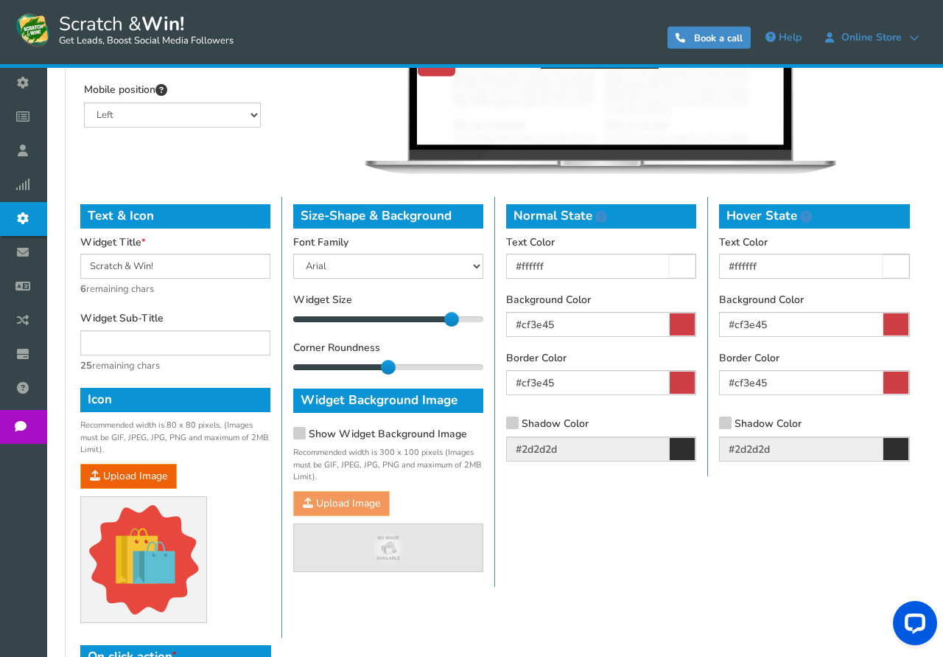
click at [679, 328] on icon at bounding box center [682, 324] width 25 height 22
click at [679, 328] on input "#cf3e45" at bounding box center [601, 324] width 190 height 25
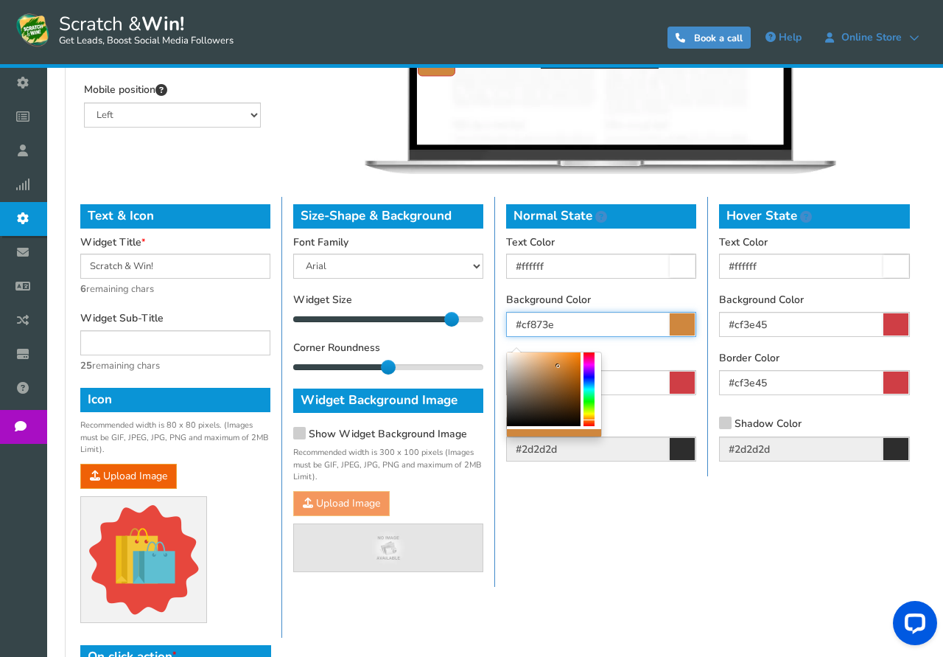
click at [592, 420] on div at bounding box center [589, 389] width 11 height 74
drag, startPoint x: 562, startPoint y: 366, endPoint x: 627, endPoint y: 286, distance: 103.1
click at [586, 366] on div at bounding box center [554, 394] width 96 height 85
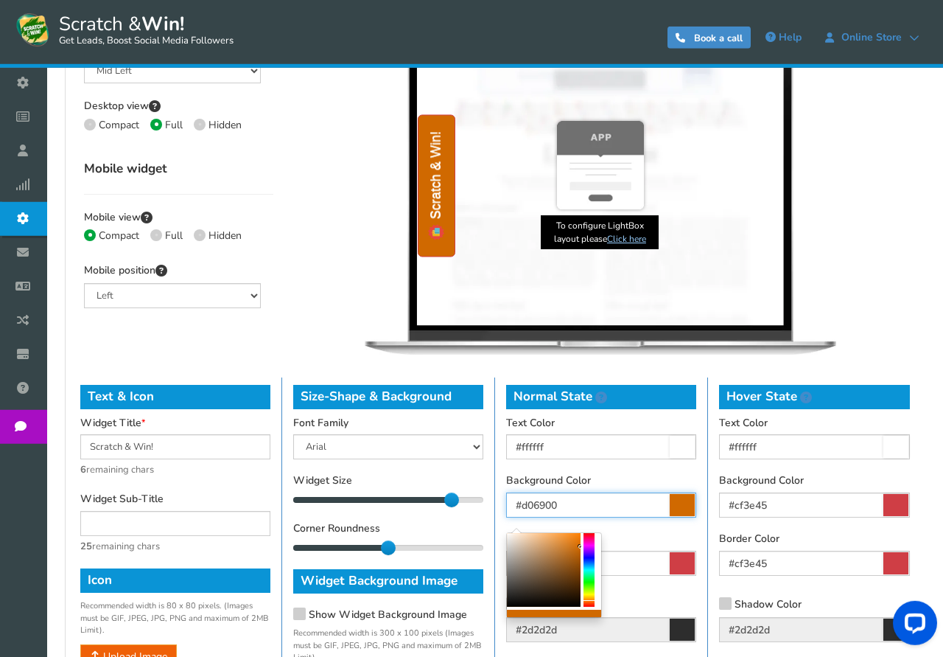
scroll to position [376, 0]
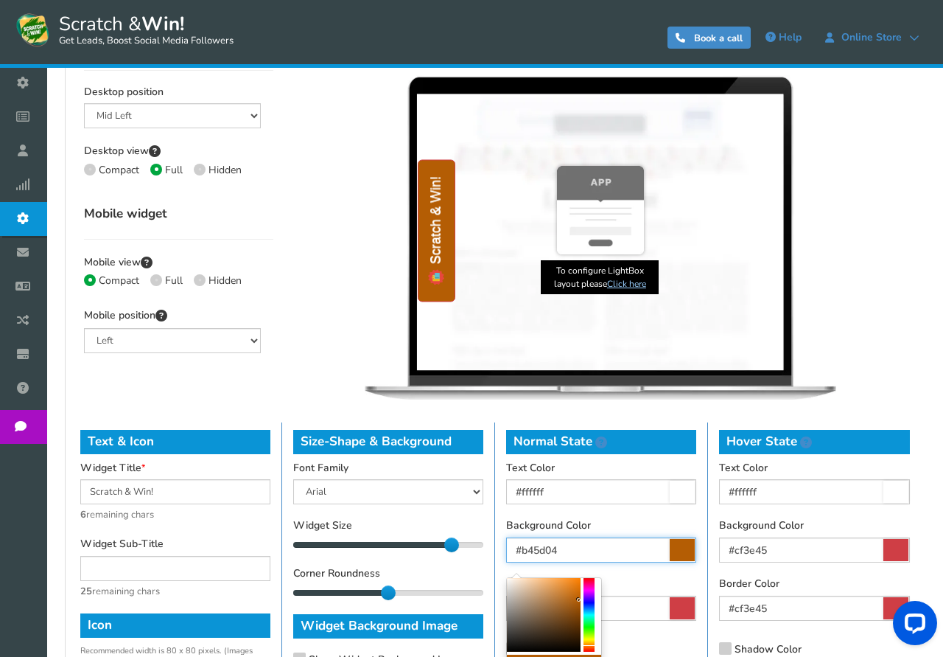
type input "#b65e04"
click at [579, 599] on b at bounding box center [579, 599] width 4 height 4
drag, startPoint x: 573, startPoint y: 550, endPoint x: 499, endPoint y: 550, distance: 73.7
click at [506, 550] on input "#b65e04" at bounding box center [601, 549] width 190 height 25
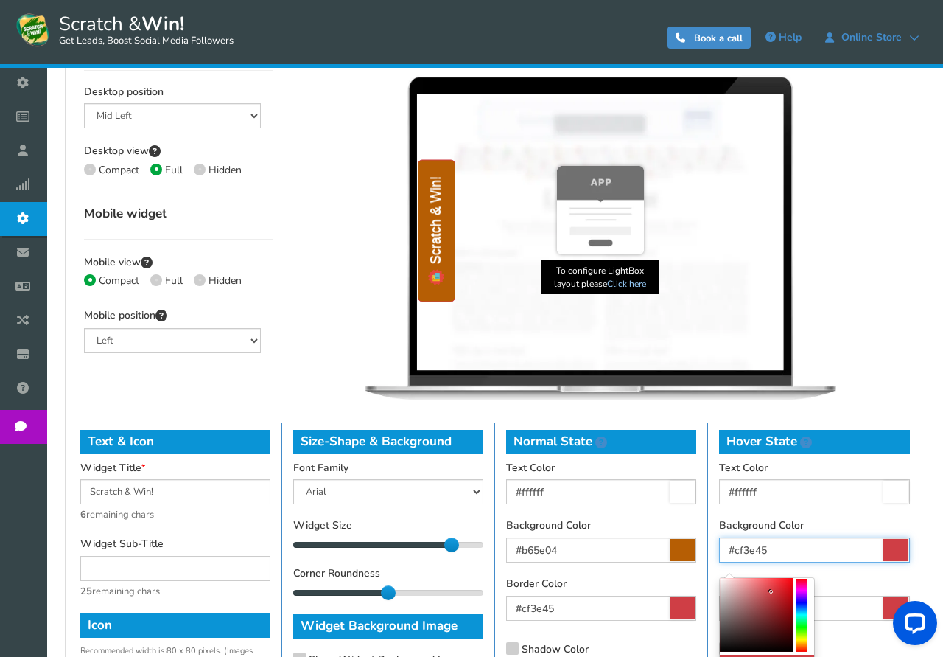
drag, startPoint x: 805, startPoint y: 550, endPoint x: 693, endPoint y: 556, distance: 112.2
click at [719, 556] on input "#cf3e45" at bounding box center [814, 549] width 191 height 25
paste input "b65e04"
type input "#b65e04"
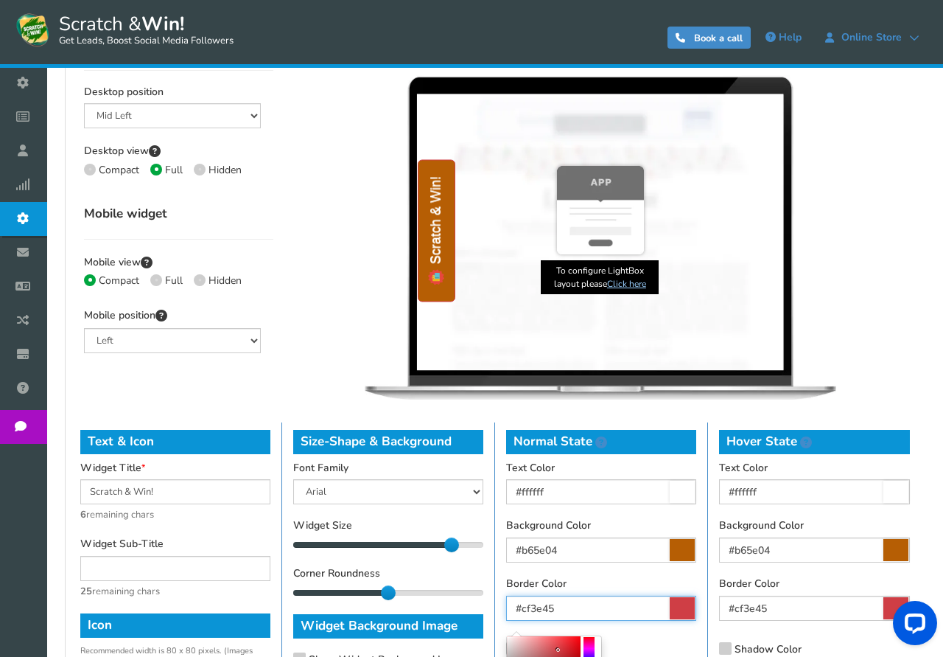
drag, startPoint x: 511, startPoint y: 611, endPoint x: 472, endPoint y: 611, distance: 39.1
click at [506, 611] on input "#cf3e45" at bounding box center [601, 607] width 190 height 25
paste input "b65e04"
type input "#b65e04"
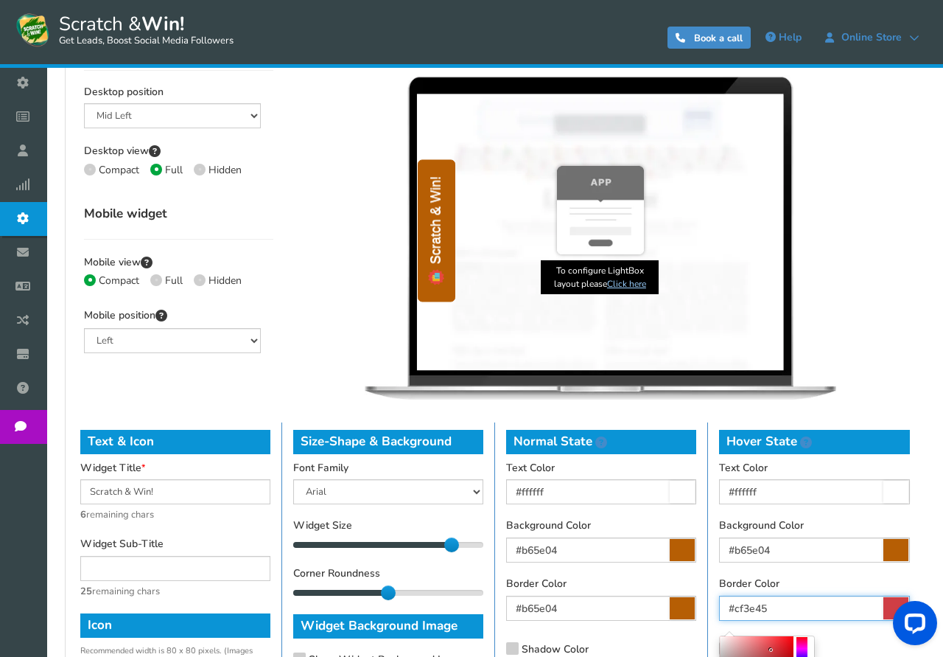
drag, startPoint x: 788, startPoint y: 608, endPoint x: 684, endPoint y: 613, distance: 104.8
click at [719, 613] on input "#cf3e45" at bounding box center [814, 607] width 191 height 25
paste input "b65e04"
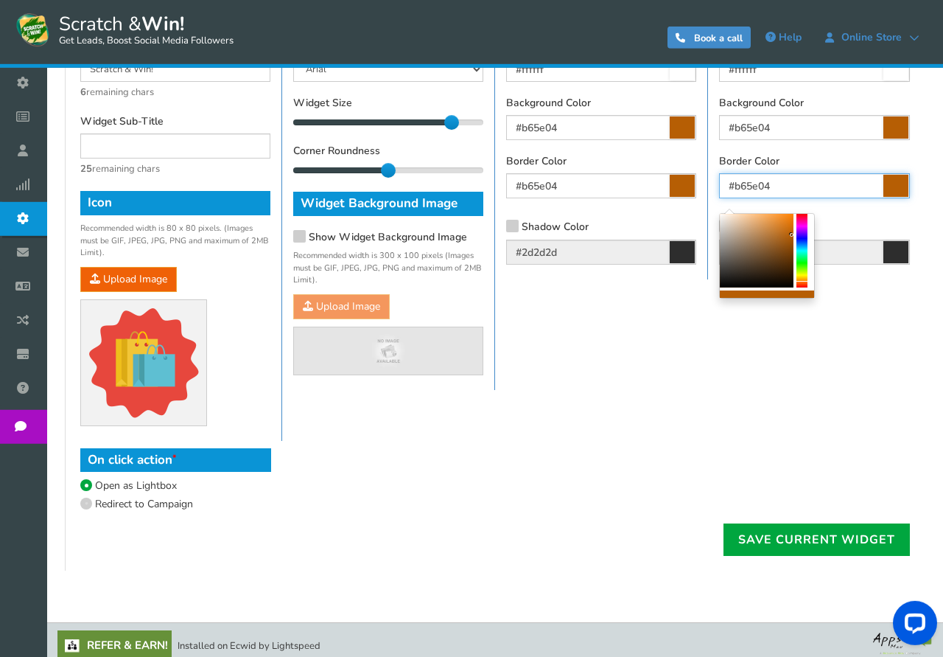
scroll to position [808, 0]
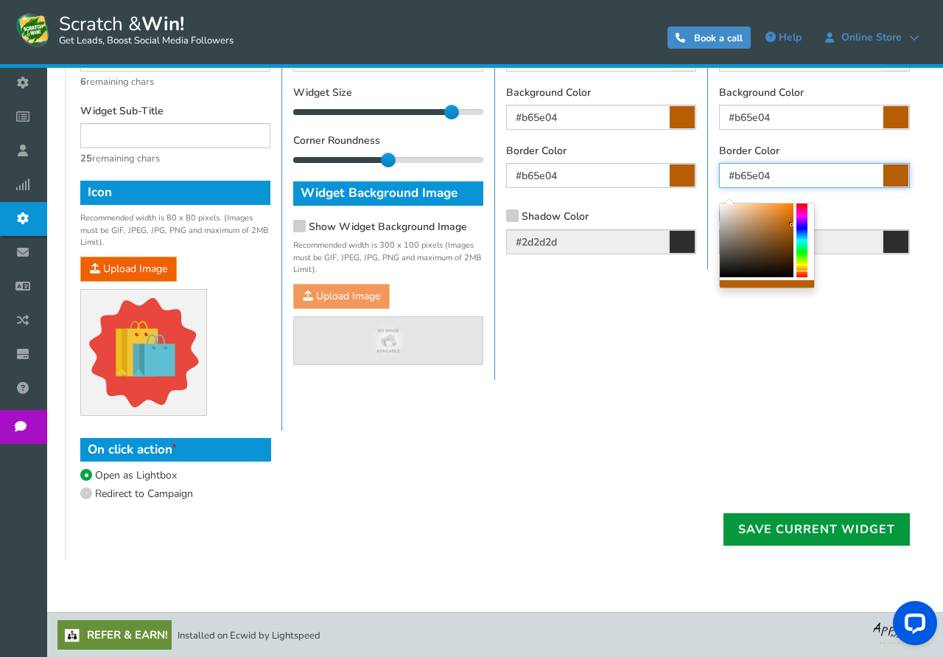
type input "#b65e04"
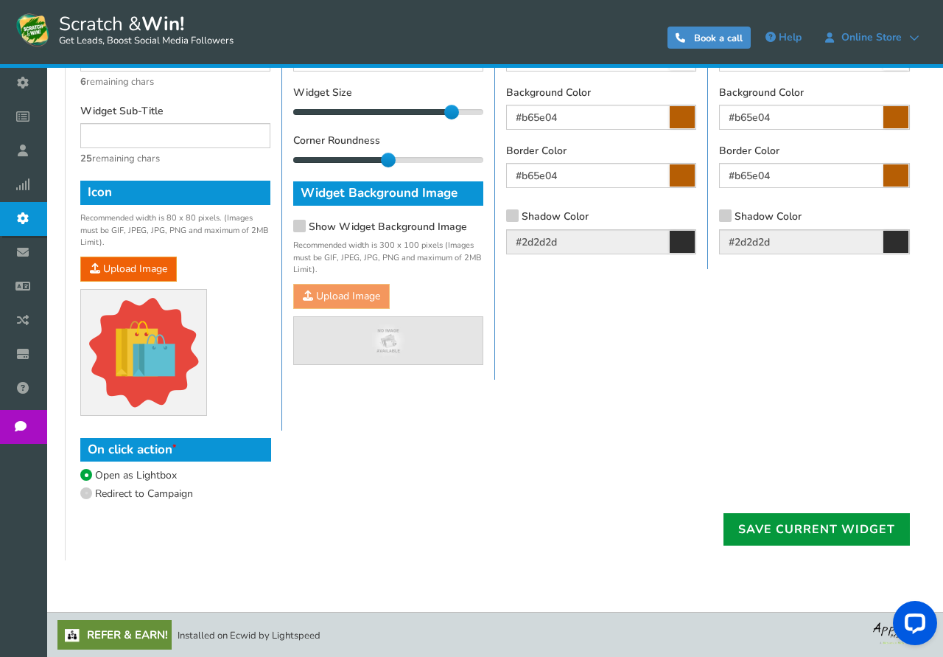
click at [787, 534] on link "Save current widget" at bounding box center [817, 529] width 186 height 32
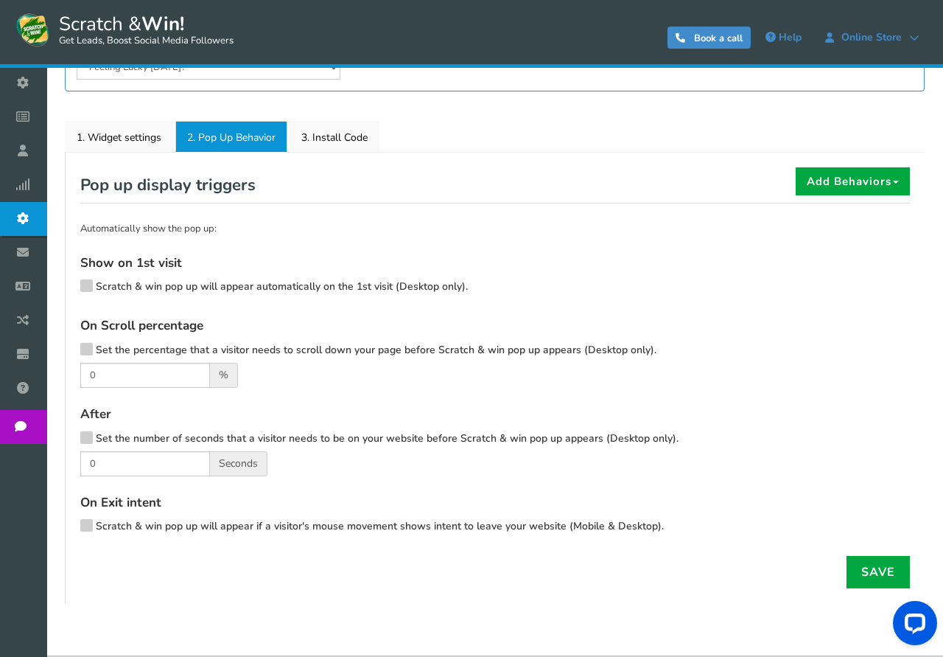
scroll to position [0, 0]
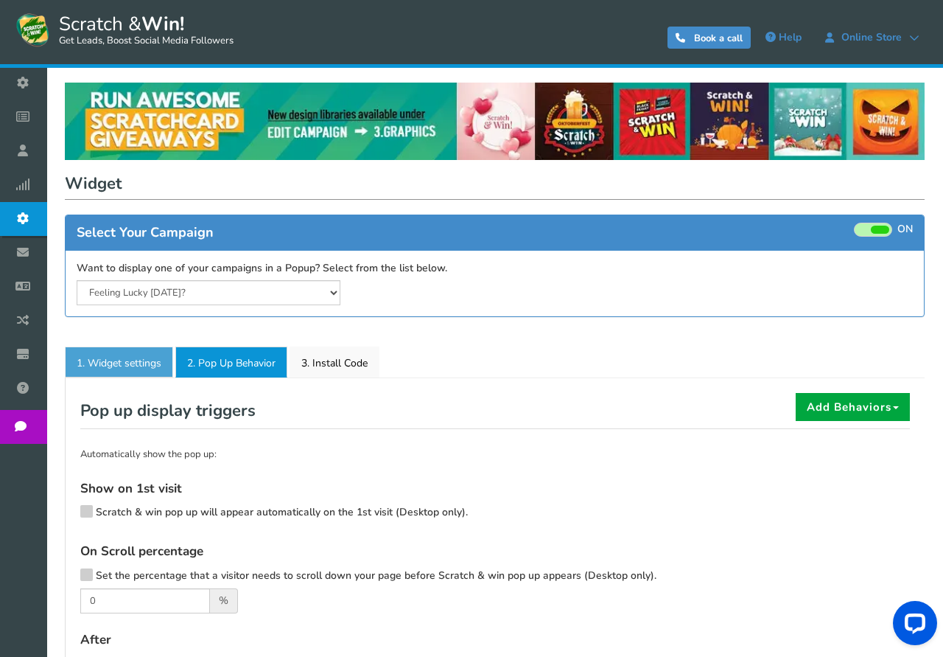
click at [116, 363] on link "1. Widget settings" at bounding box center [119, 361] width 108 height 31
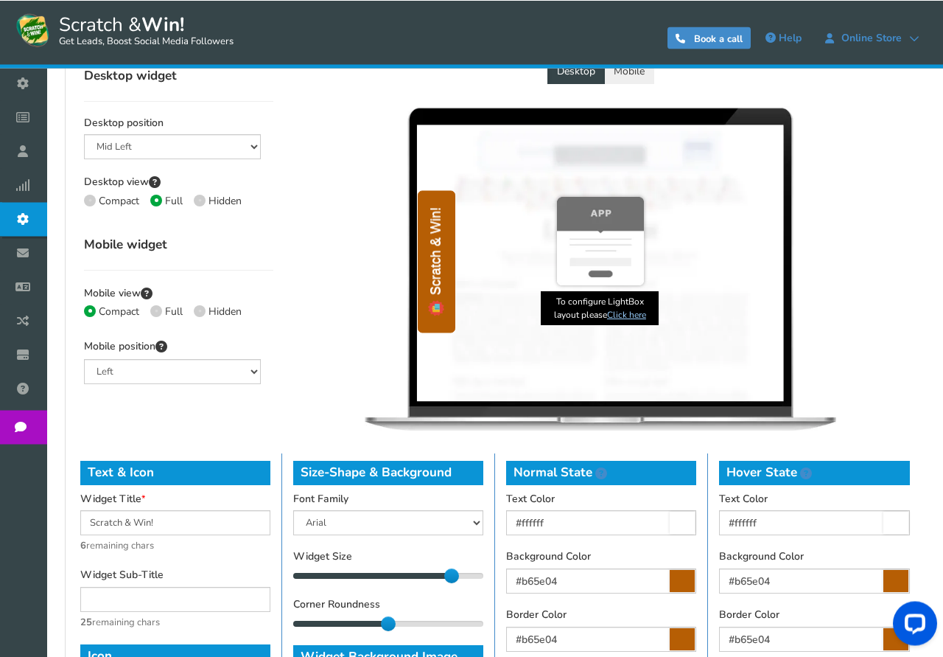
scroll to position [451, 0]
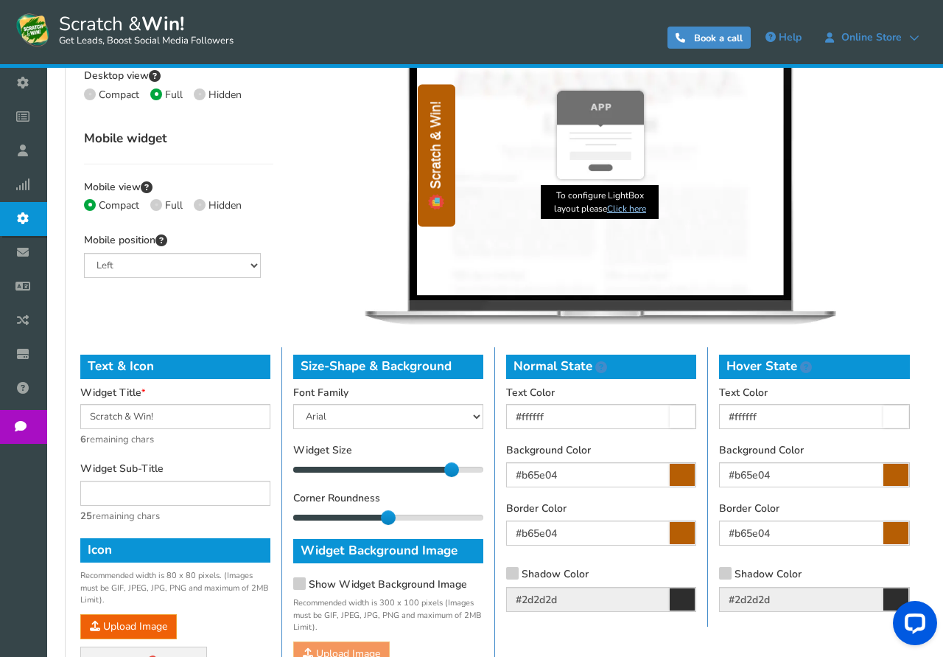
click at [681, 475] on icon at bounding box center [682, 475] width 25 height 22
click at [681, 475] on input "#b65e04" at bounding box center [601, 474] width 190 height 25
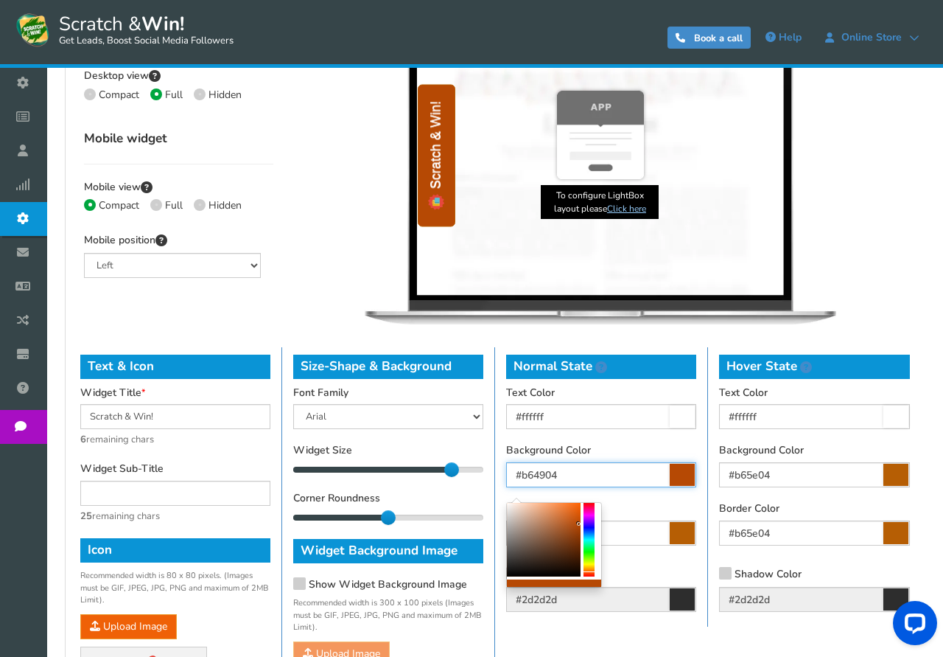
click at [591, 572] on div at bounding box center [589, 540] width 11 height 74
type input "#d55709"
drag, startPoint x: 578, startPoint y: 523, endPoint x: 578, endPoint y: 515, distance: 8.1
click at [578, 515] on b at bounding box center [578, 515] width 4 height 4
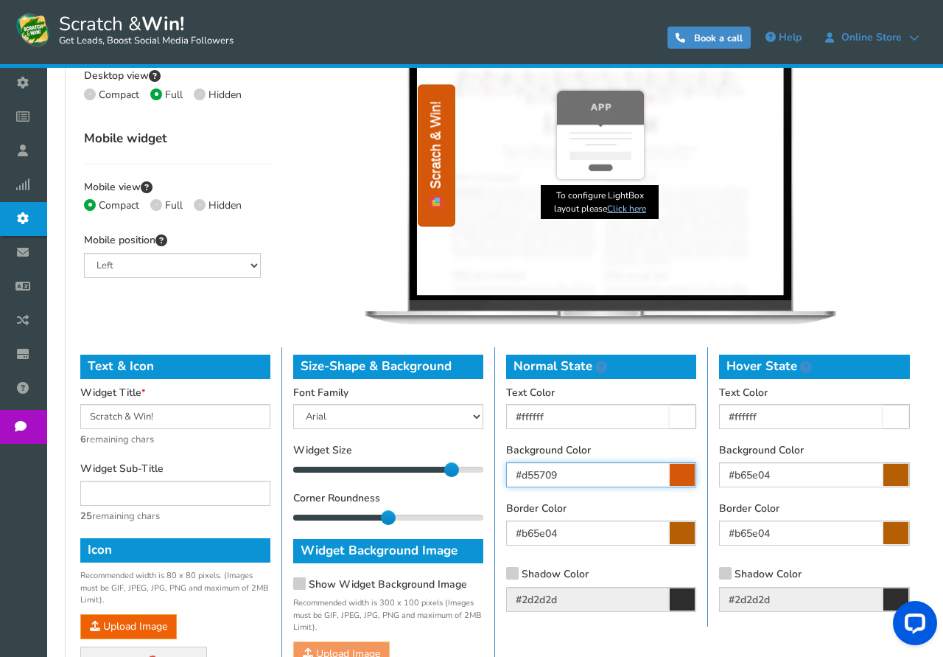
drag, startPoint x: 513, startPoint y: 473, endPoint x: 471, endPoint y: 473, distance: 42.0
click at [506, 473] on input "#d55709" at bounding box center [601, 474] width 190 height 25
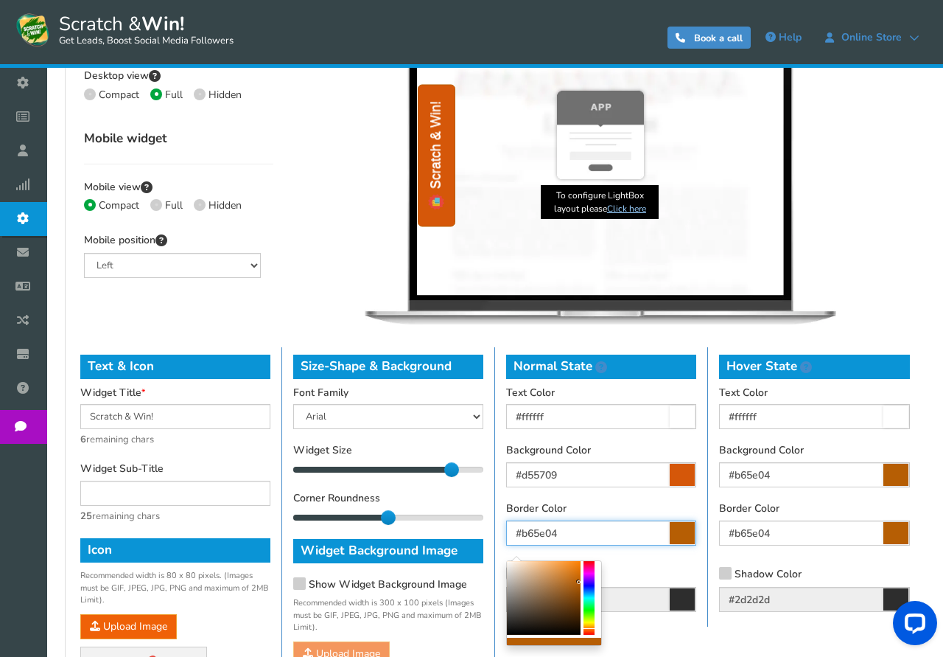
drag, startPoint x: 503, startPoint y: 534, endPoint x: 484, endPoint y: 534, distance: 19.2
click at [506, 534] on input "#b65e04" at bounding box center [601, 532] width 190 height 25
paste input "d55709"
type input "#d55709"
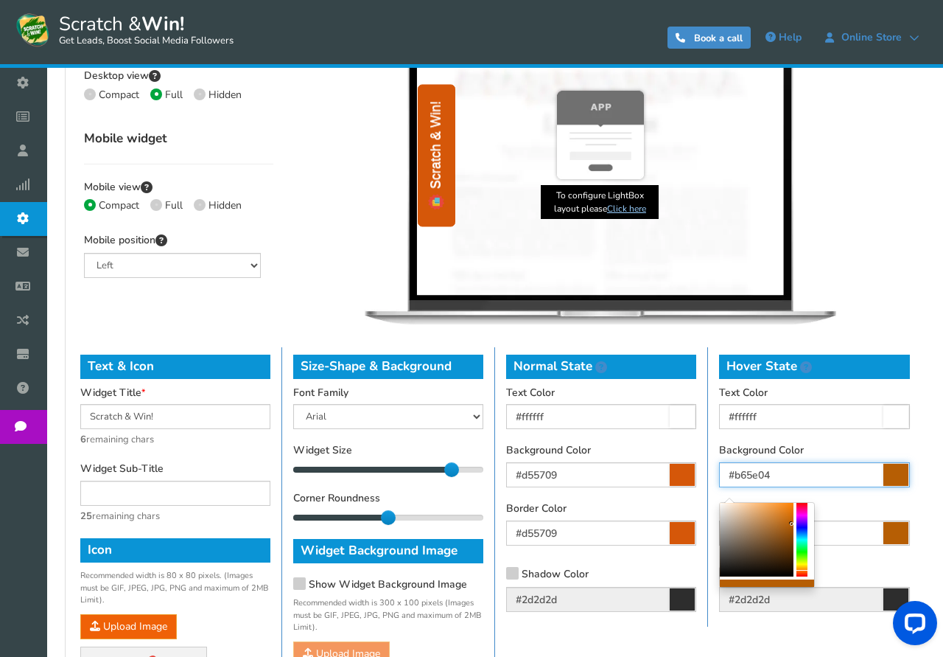
drag, startPoint x: 802, startPoint y: 480, endPoint x: 644, endPoint y: 480, distance: 158.4
click at [719, 480] on input "#b65e04" at bounding box center [814, 474] width 191 height 25
paste input "d55709"
type input "#d55709"
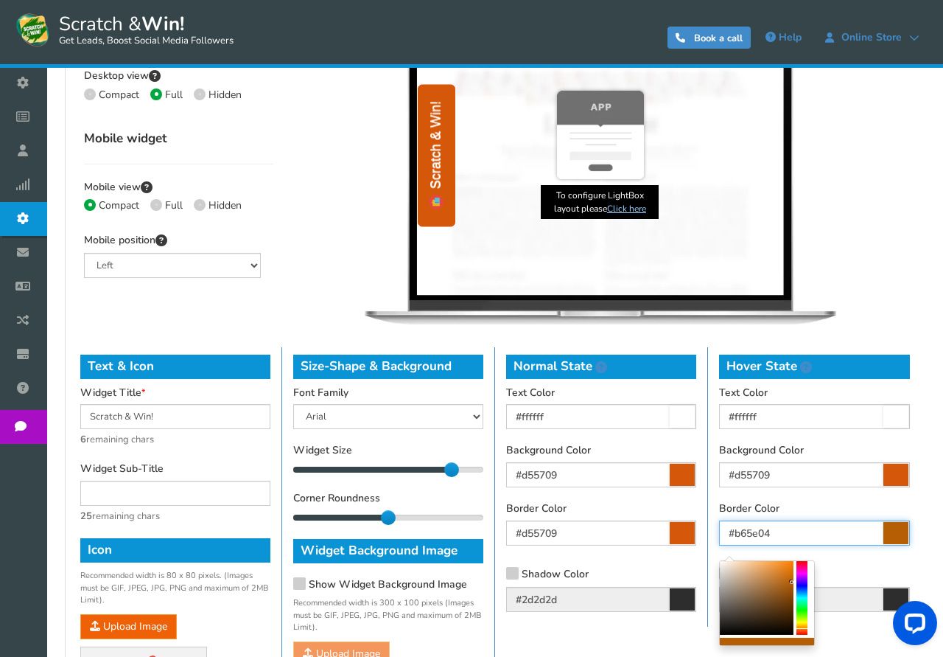
drag, startPoint x: 833, startPoint y: 528, endPoint x: 690, endPoint y: 528, distance: 143.0
click at [719, 528] on input "#b65e04" at bounding box center [814, 532] width 191 height 25
paste input "d55709"
type input "#d55709"
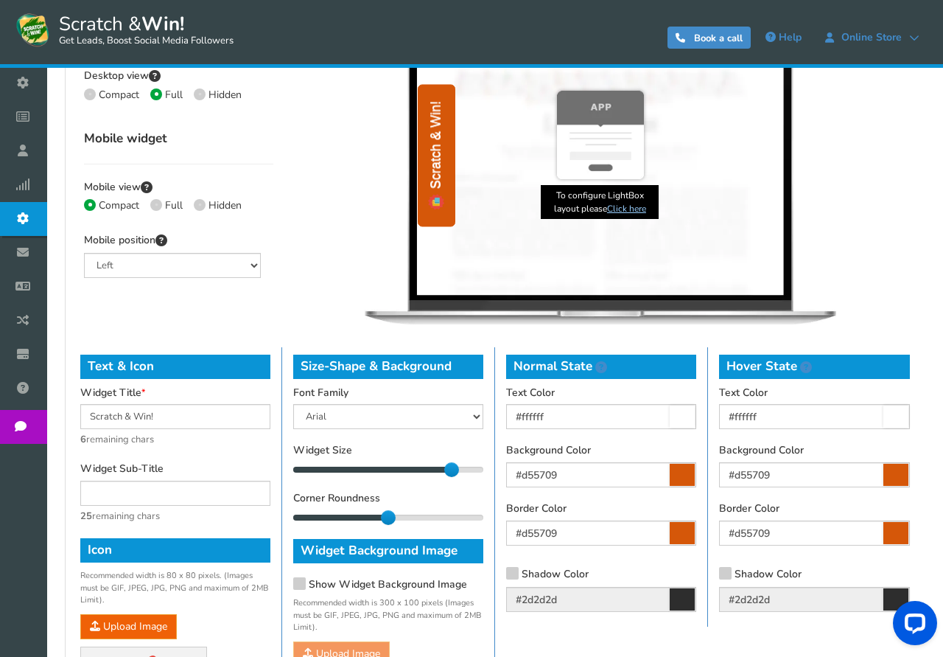
click at [654, 636] on div "Text & Icon Widget Title [PERSON_NAME] & Win! 6 remaining chars Widget Sub-Titl…" at bounding box center [495, 567] width 852 height 441
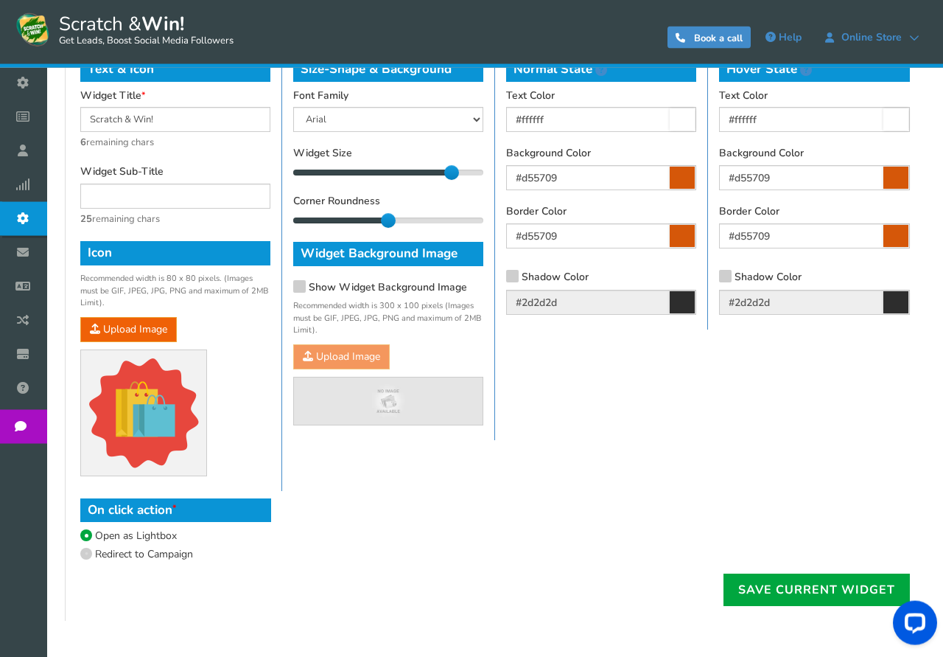
scroll to position [752, 0]
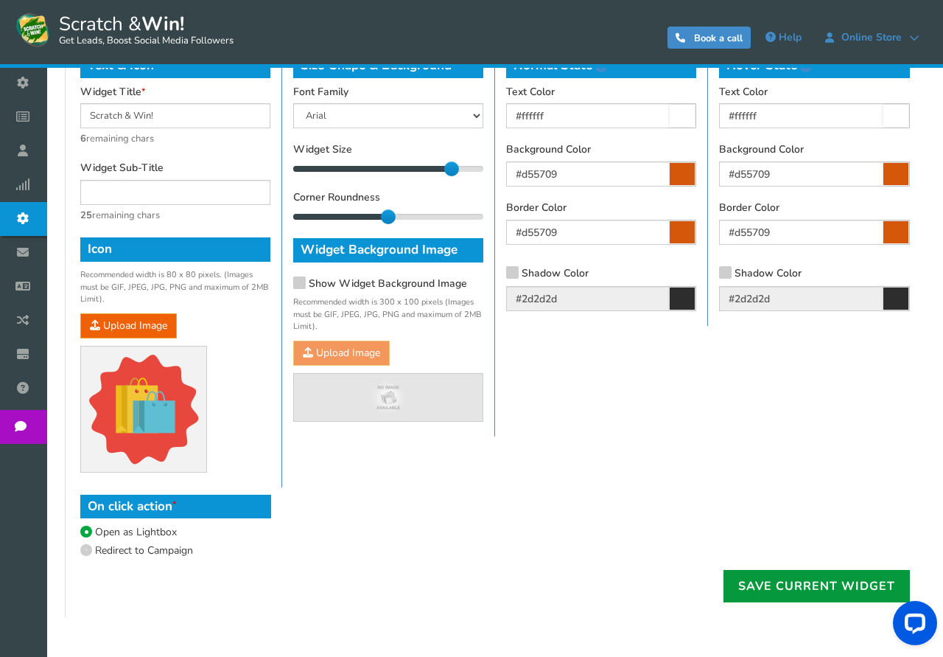
click at [780, 586] on link "Save Current Widget" at bounding box center [817, 586] width 186 height 32
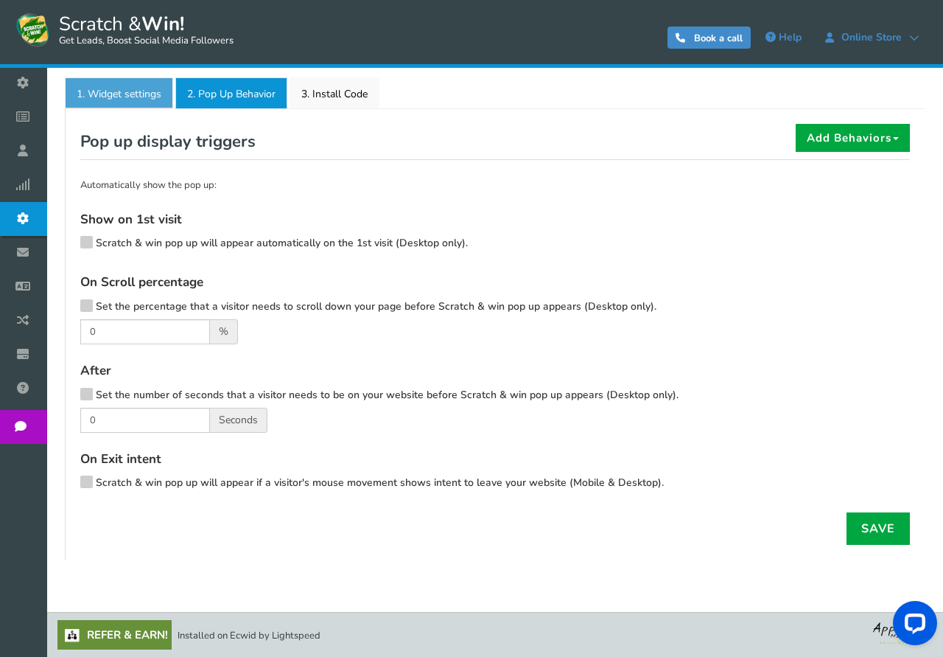
click at [119, 99] on link "1. Widget settings" at bounding box center [119, 92] width 108 height 31
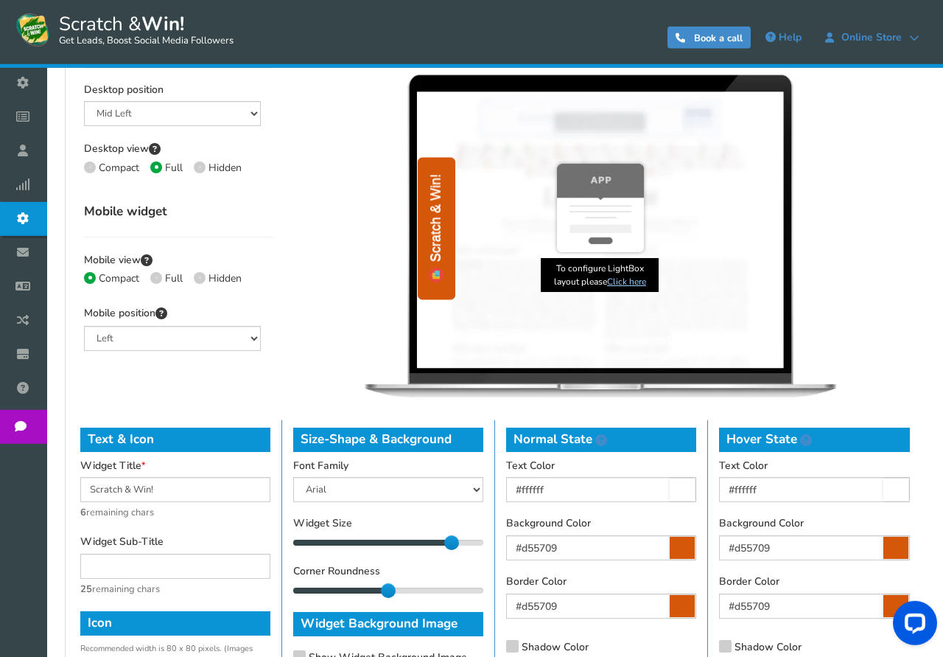
scroll to position [494, 0]
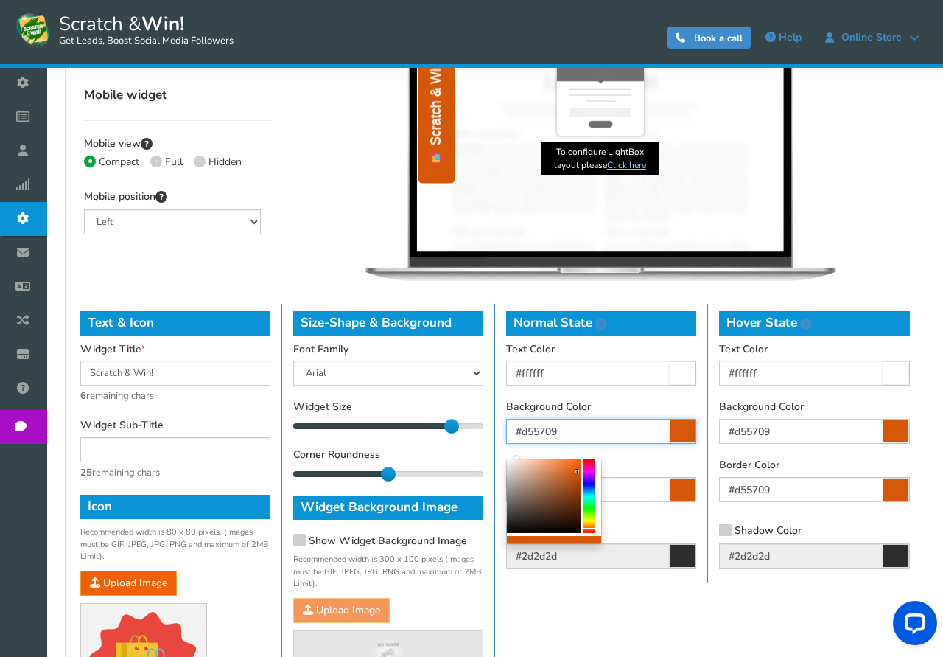
drag, startPoint x: 594, startPoint y: 432, endPoint x: 464, endPoint y: 431, distance: 129.7
click at [506, 431] on input "#d55709" at bounding box center [601, 431] width 190 height 25
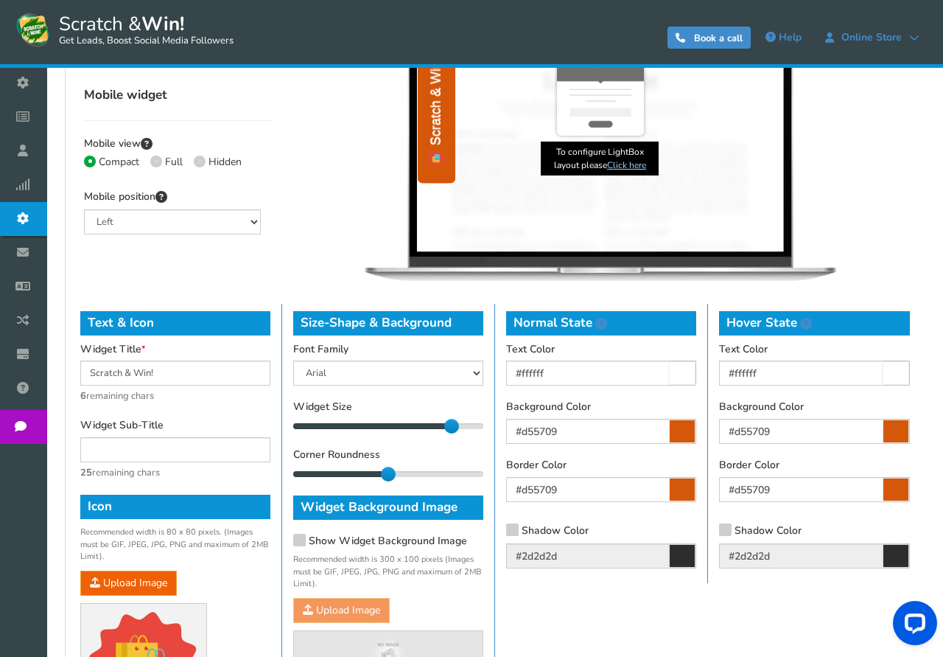
click at [895, 262] on div "Desktop Mobile Scratch & Win × Scratch & Win × Scratch & Win! Scratch & Win" at bounding box center [601, 100] width 634 height 382
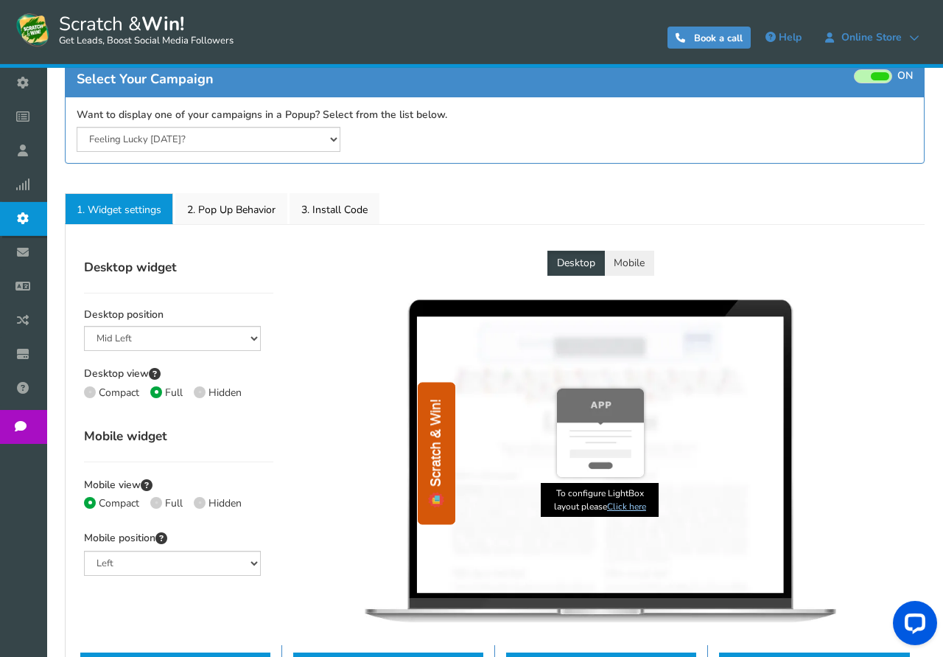
scroll to position [0, 0]
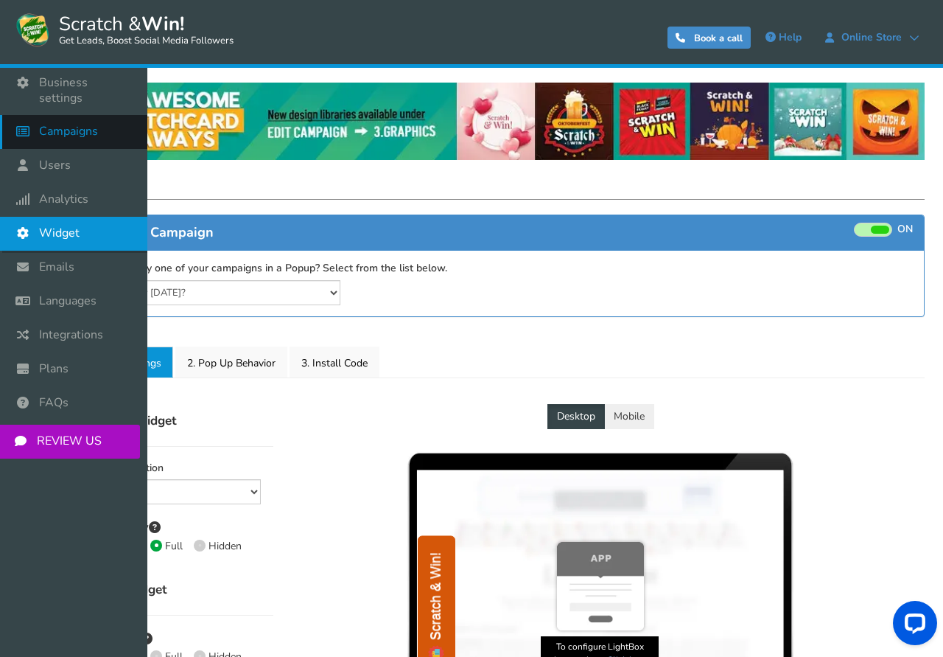
click at [69, 124] on span "Campaigns" at bounding box center [68, 131] width 59 height 15
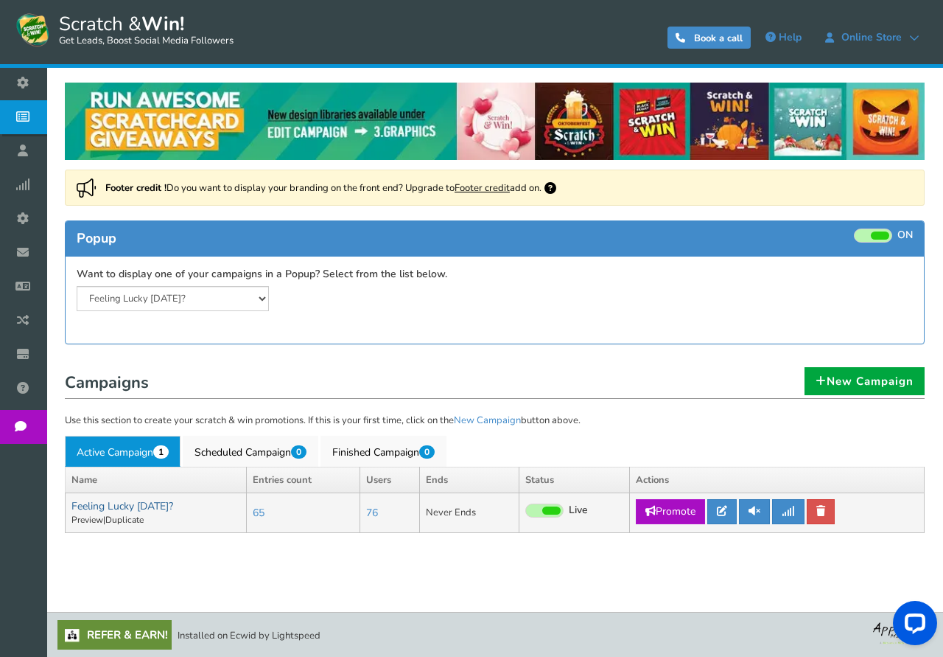
click at [150, 504] on link "Feeling Lucky [DATE]?" at bounding box center [122, 506] width 102 height 14
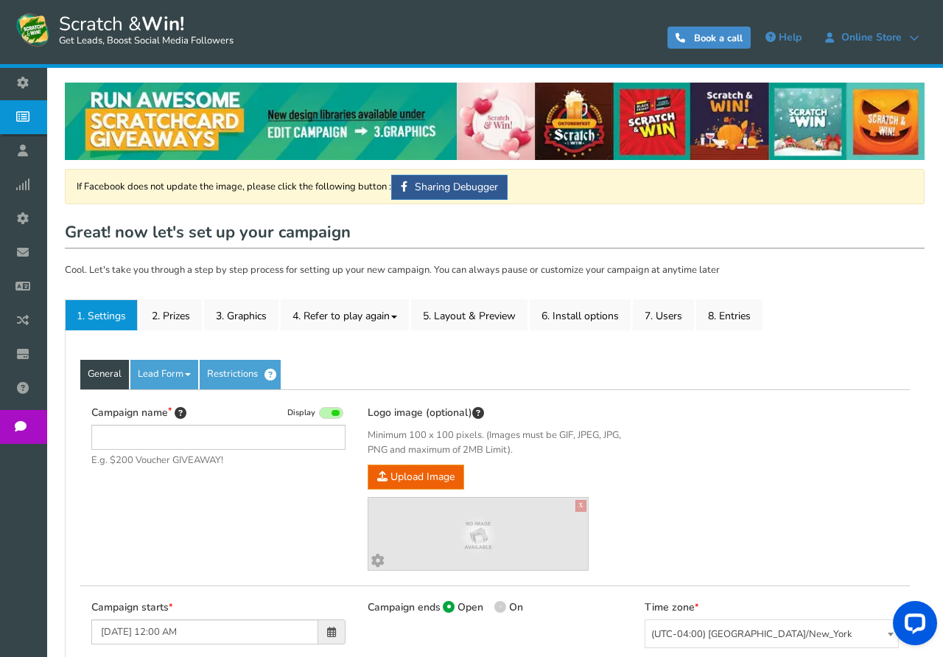
type input "Feeling Lucky [DATE]?"
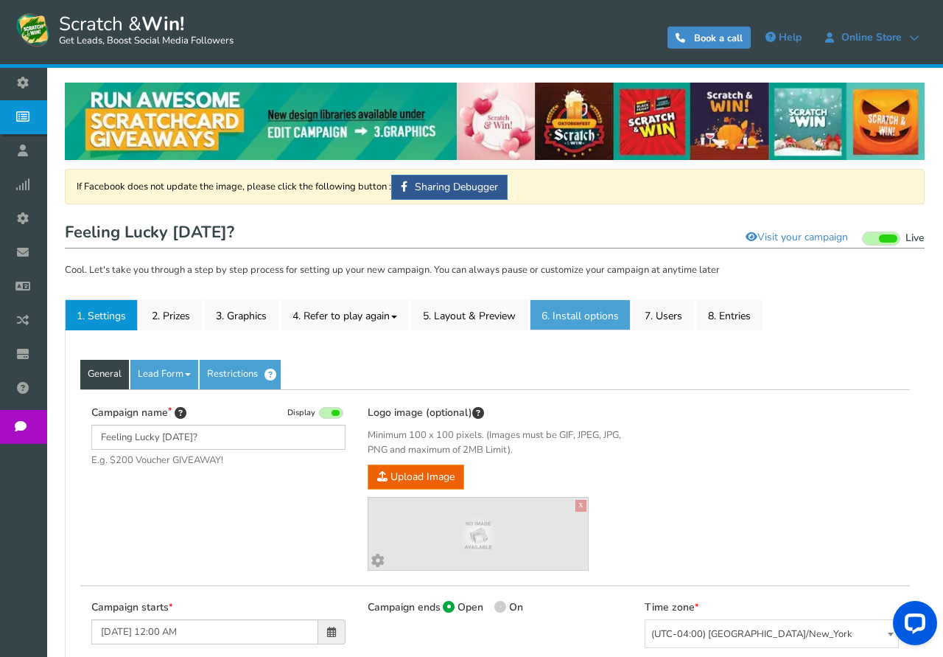
click at [579, 311] on link "6. Install options New" at bounding box center [580, 314] width 101 height 31
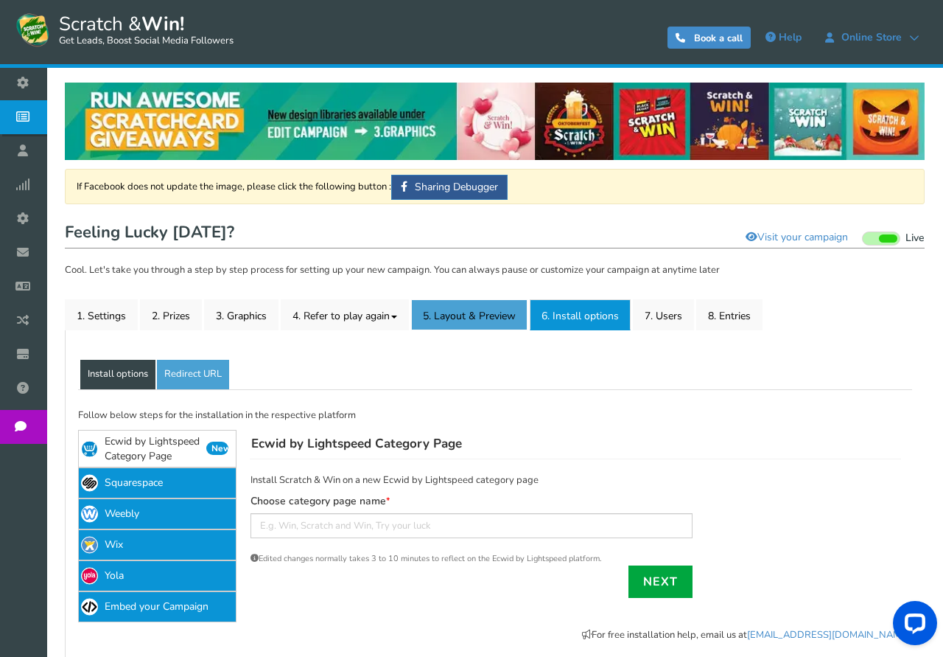
click at [474, 312] on link "5. Layout & Preview" at bounding box center [469, 314] width 116 height 31
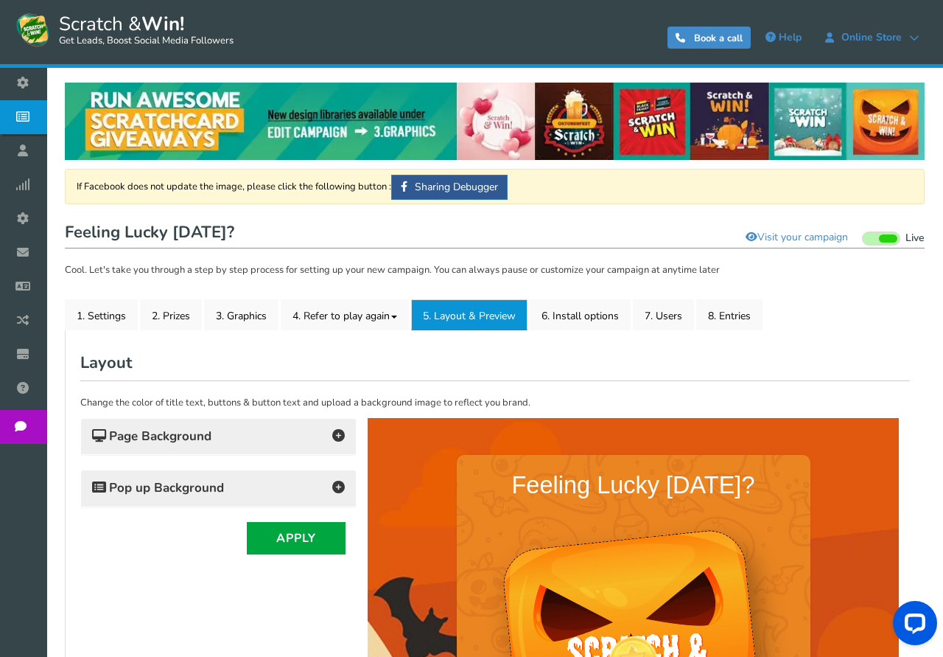
click at [305, 435] on h4 "Page Background" at bounding box center [218, 436] width 253 height 21
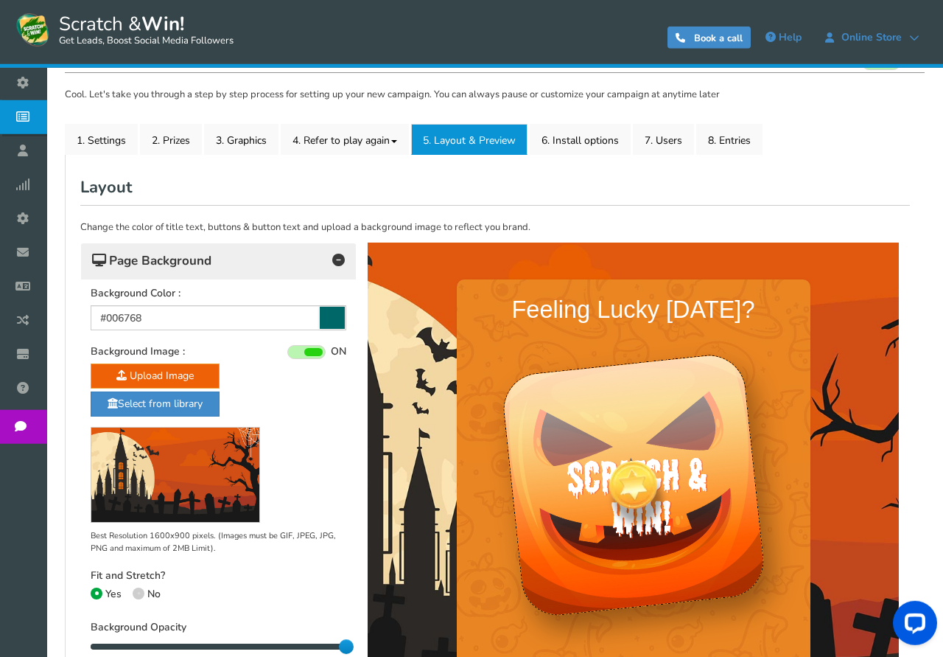
scroll to position [225, 0]
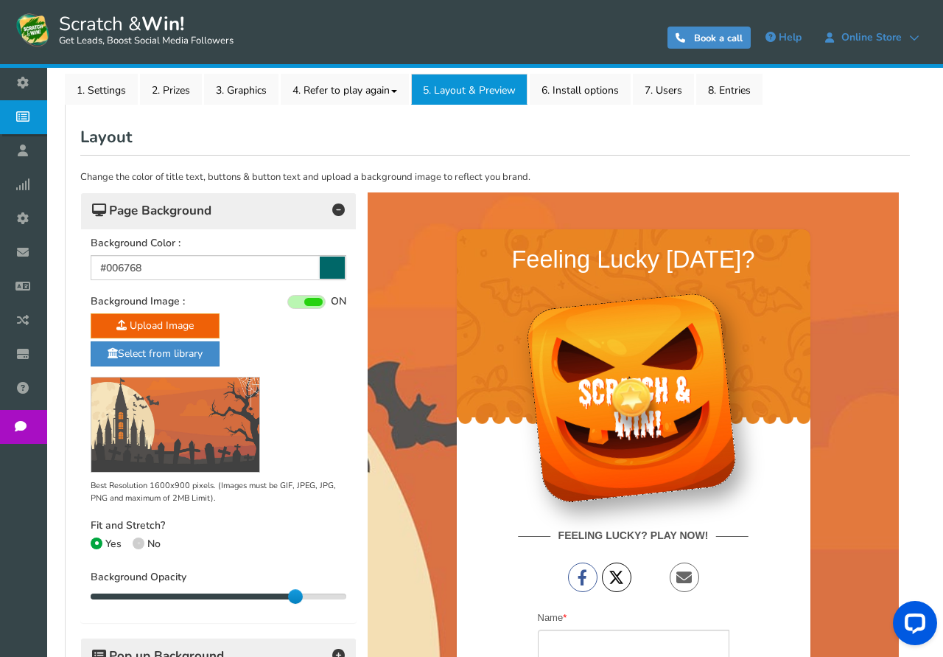
drag, startPoint x: 347, startPoint y: 598, endPoint x: 304, endPoint y: 589, distance: 44.5
click at [298, 599] on div at bounding box center [295, 596] width 15 height 15
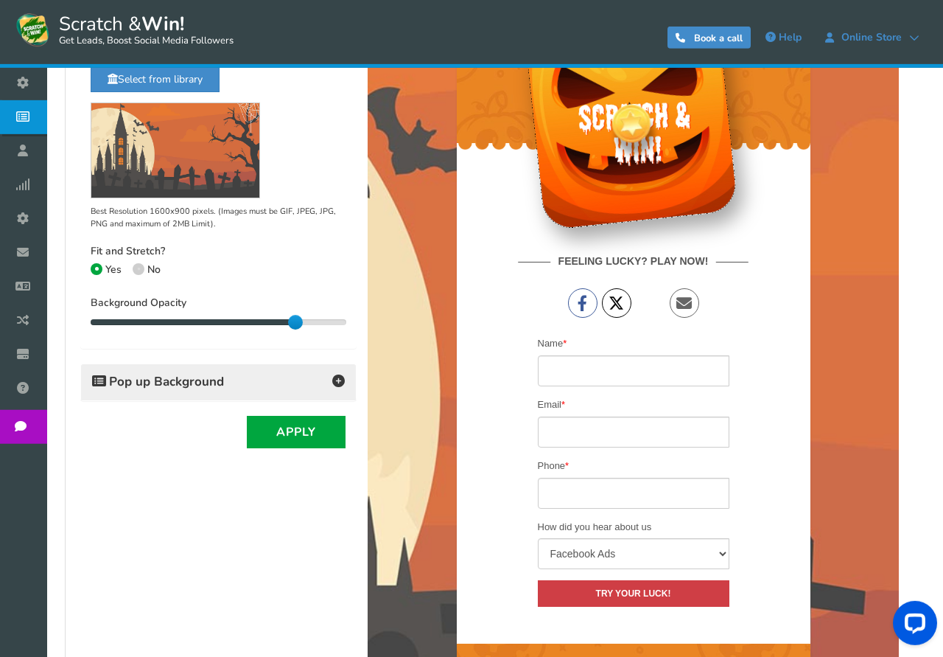
scroll to position [526, 0]
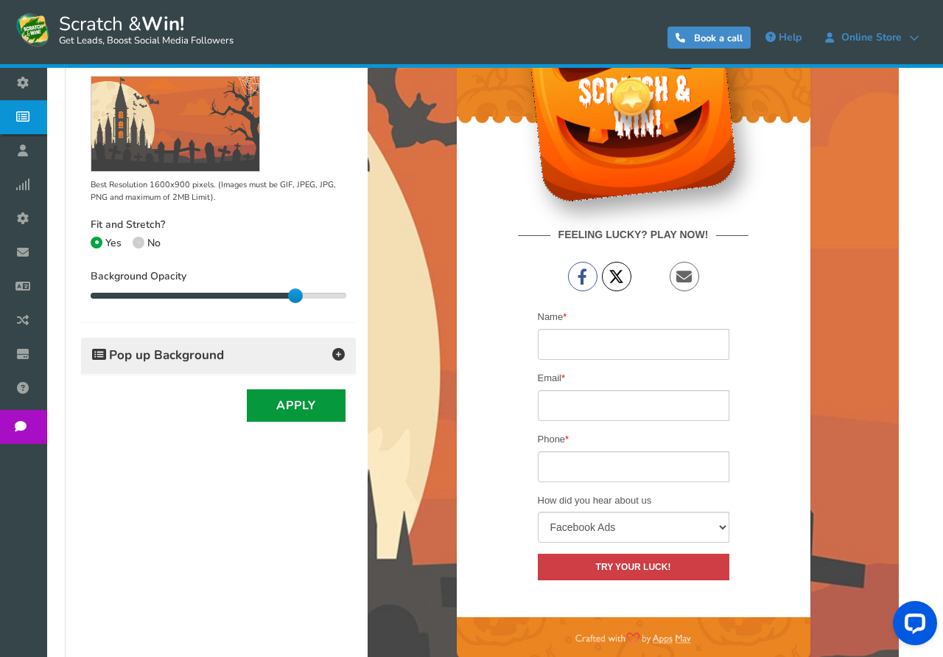
click at [301, 407] on button "Apply" at bounding box center [296, 405] width 99 height 32
click at [293, 405] on button "Apply" at bounding box center [296, 405] width 99 height 32
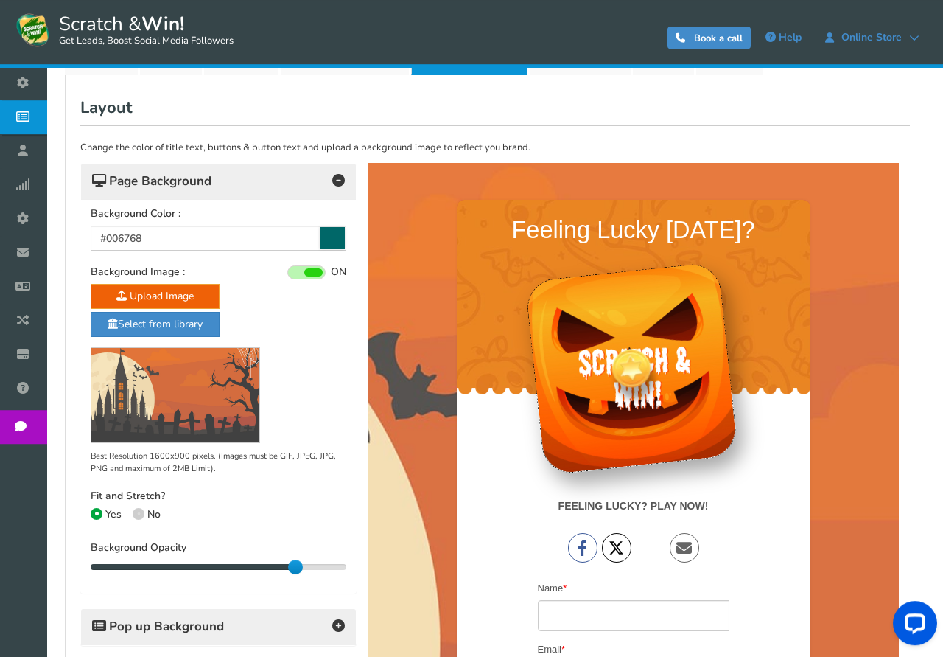
scroll to position [225, 0]
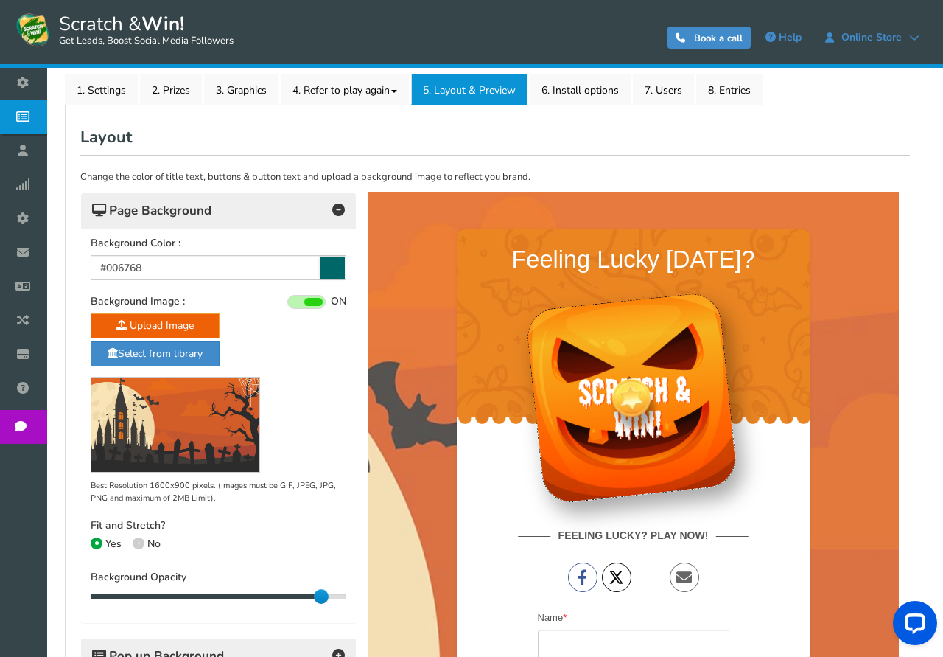
drag, startPoint x: 297, startPoint y: 598, endPoint x: 315, endPoint y: 598, distance: 17.7
click at [315, 598] on div at bounding box center [321, 596] width 15 height 15
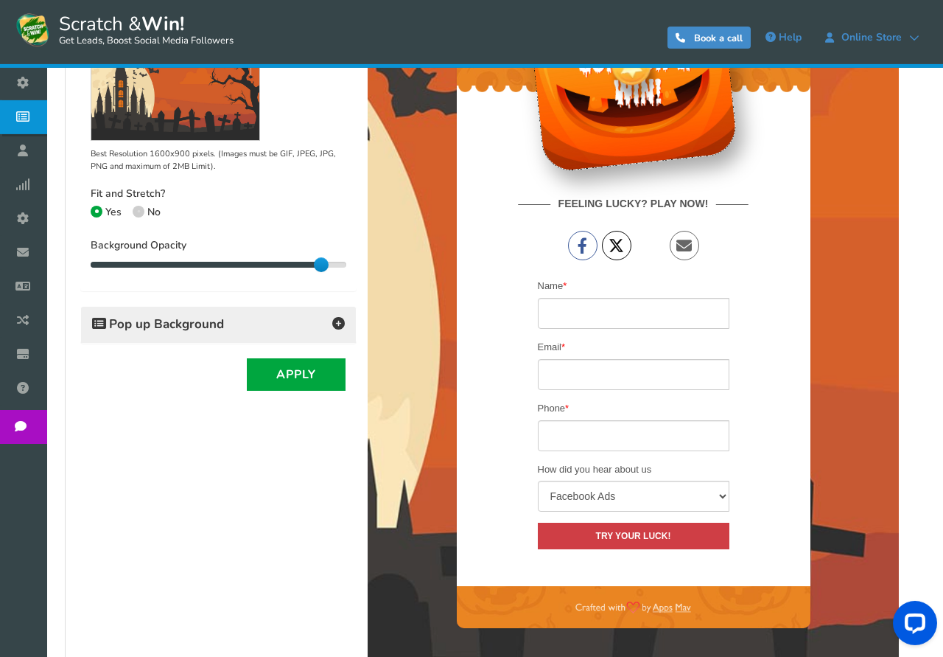
scroll to position [530, 0]
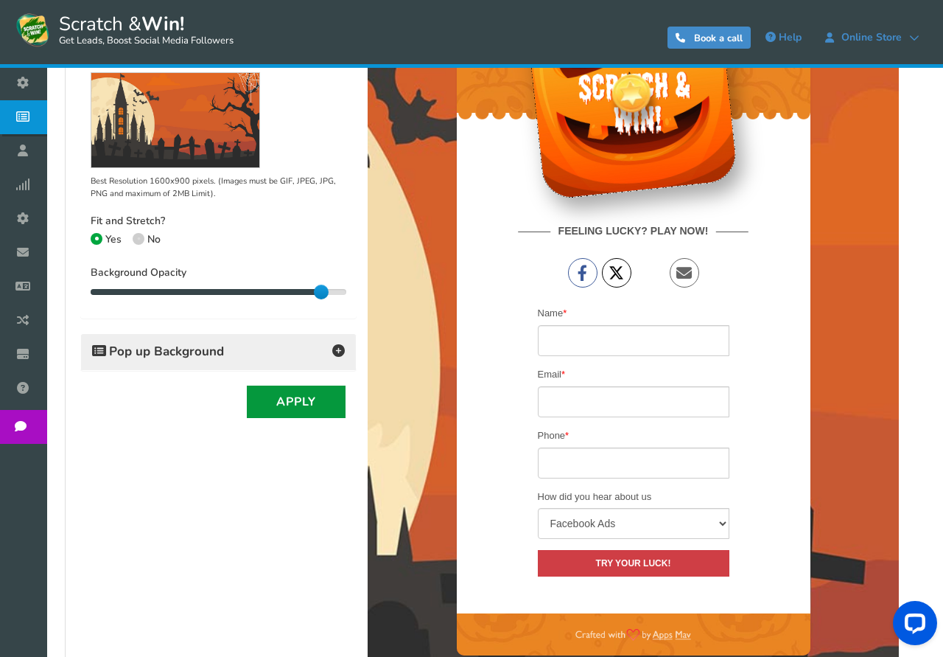
click at [297, 395] on button "Apply" at bounding box center [296, 401] width 99 height 32
drag, startPoint x: 321, startPoint y: 290, endPoint x: 349, endPoint y: 292, distance: 27.4
click at [349, 292] on div at bounding box center [346, 291] width 15 height 15
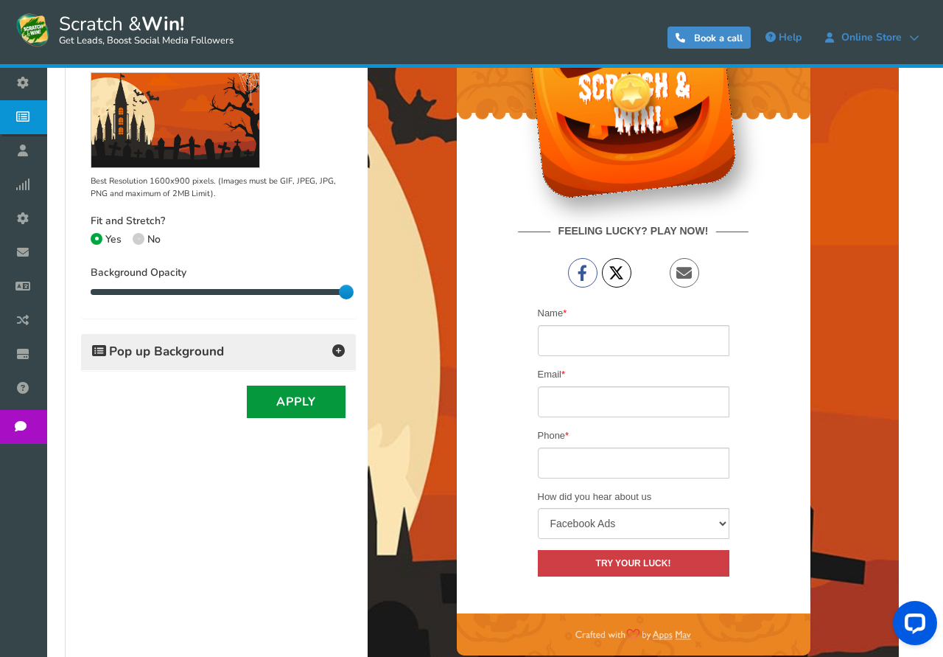
click at [310, 404] on button "Apply" at bounding box center [296, 401] width 99 height 32
drag, startPoint x: 346, startPoint y: 290, endPoint x: 330, endPoint y: 295, distance: 16.8
click at [330, 295] on div "90" at bounding box center [219, 291] width 256 height 7
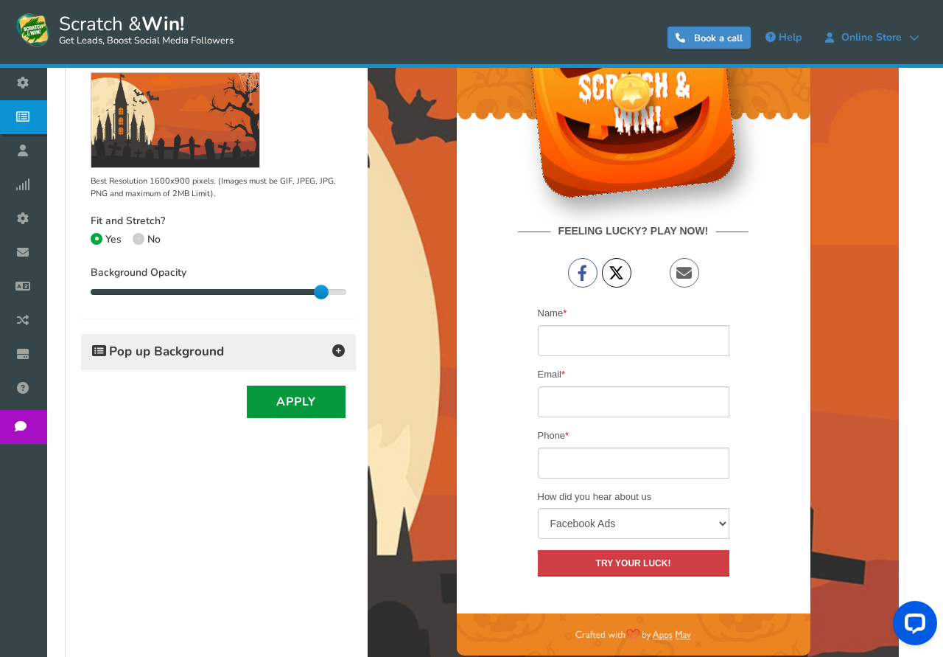
click at [314, 400] on button "Apply" at bounding box center [296, 401] width 99 height 32
drag, startPoint x: 323, startPoint y: 292, endPoint x: 360, endPoint y: 284, distance: 38.4
click at [360, 284] on div "Change the color of title text, buttons & button text and upload a background i…" at bounding box center [495, 310] width 830 height 921
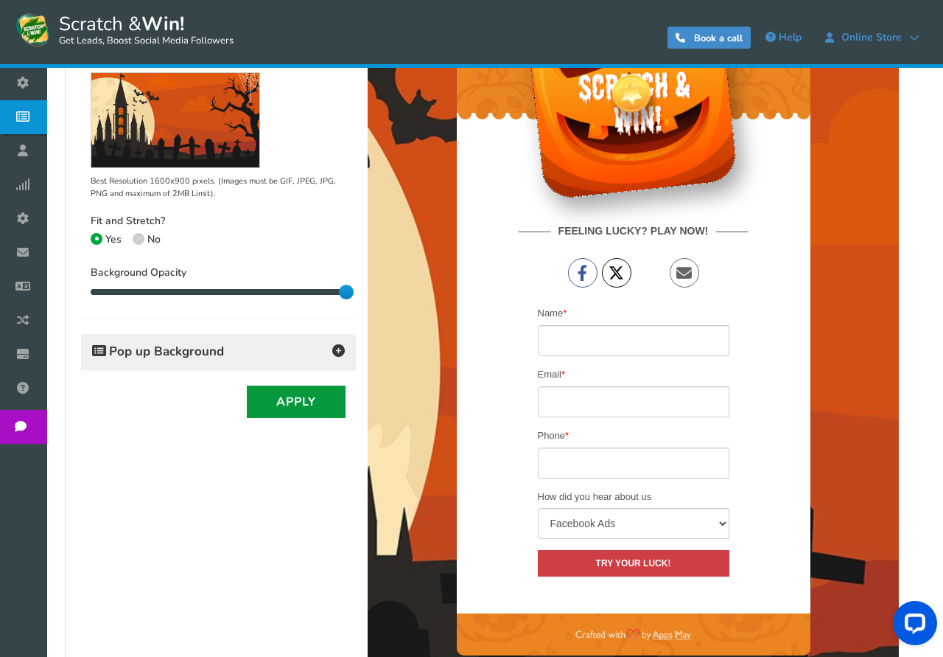
click at [302, 396] on button "Apply" at bounding box center [296, 401] width 99 height 32
click at [286, 403] on button "Apply" at bounding box center [296, 401] width 99 height 32
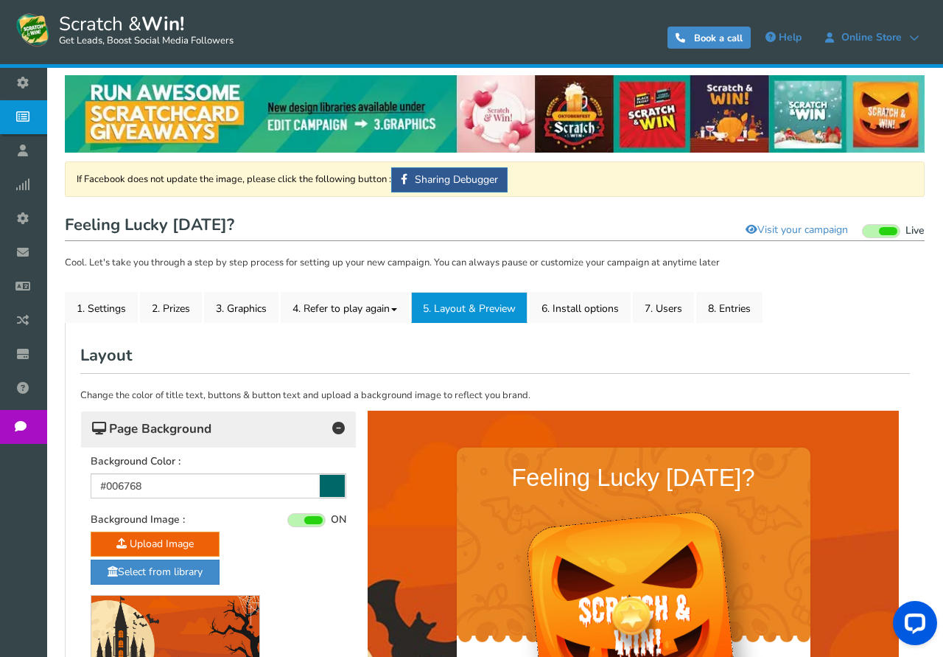
scroll to position [0, 0]
